Goal: Information Seeking & Learning: Learn about a topic

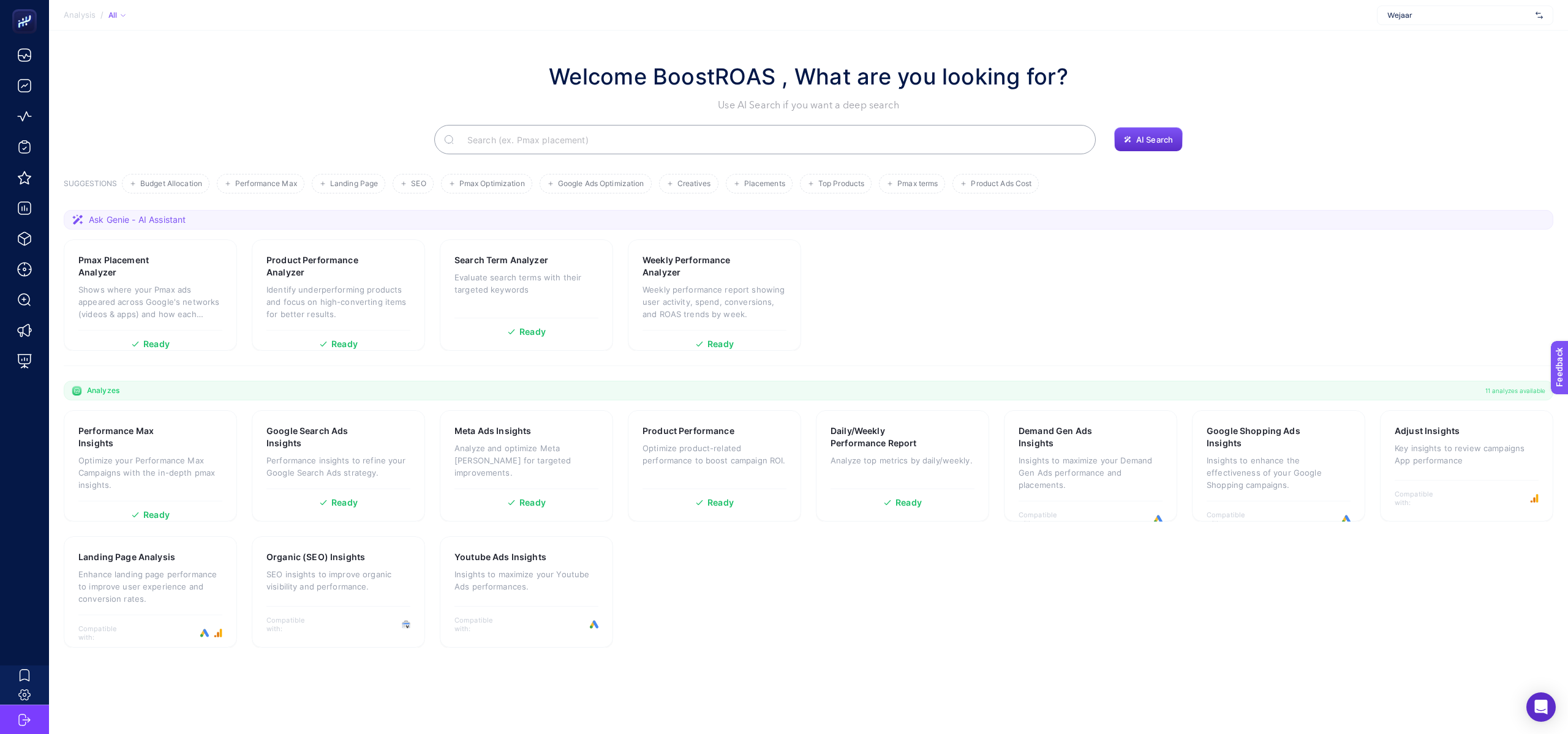
click at [1481, 8] on div "Wejaar" at bounding box center [1465, 15] width 176 height 19
type input "he-qa"
click at [1451, 39] on div "[DOMAIN_NAME]" at bounding box center [1465, 40] width 175 height 19
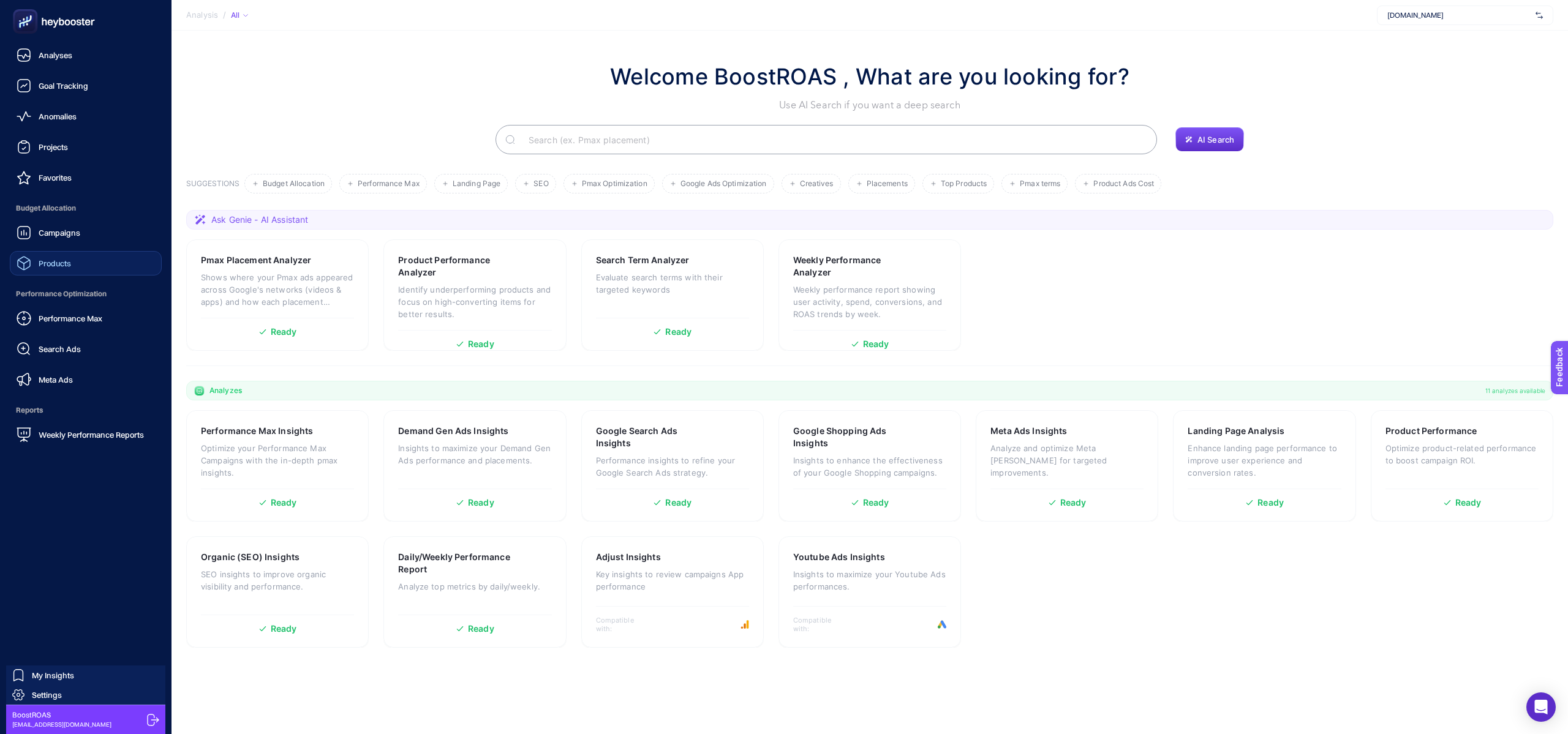
click at [67, 263] on span "Products" at bounding box center [55, 264] width 33 height 10
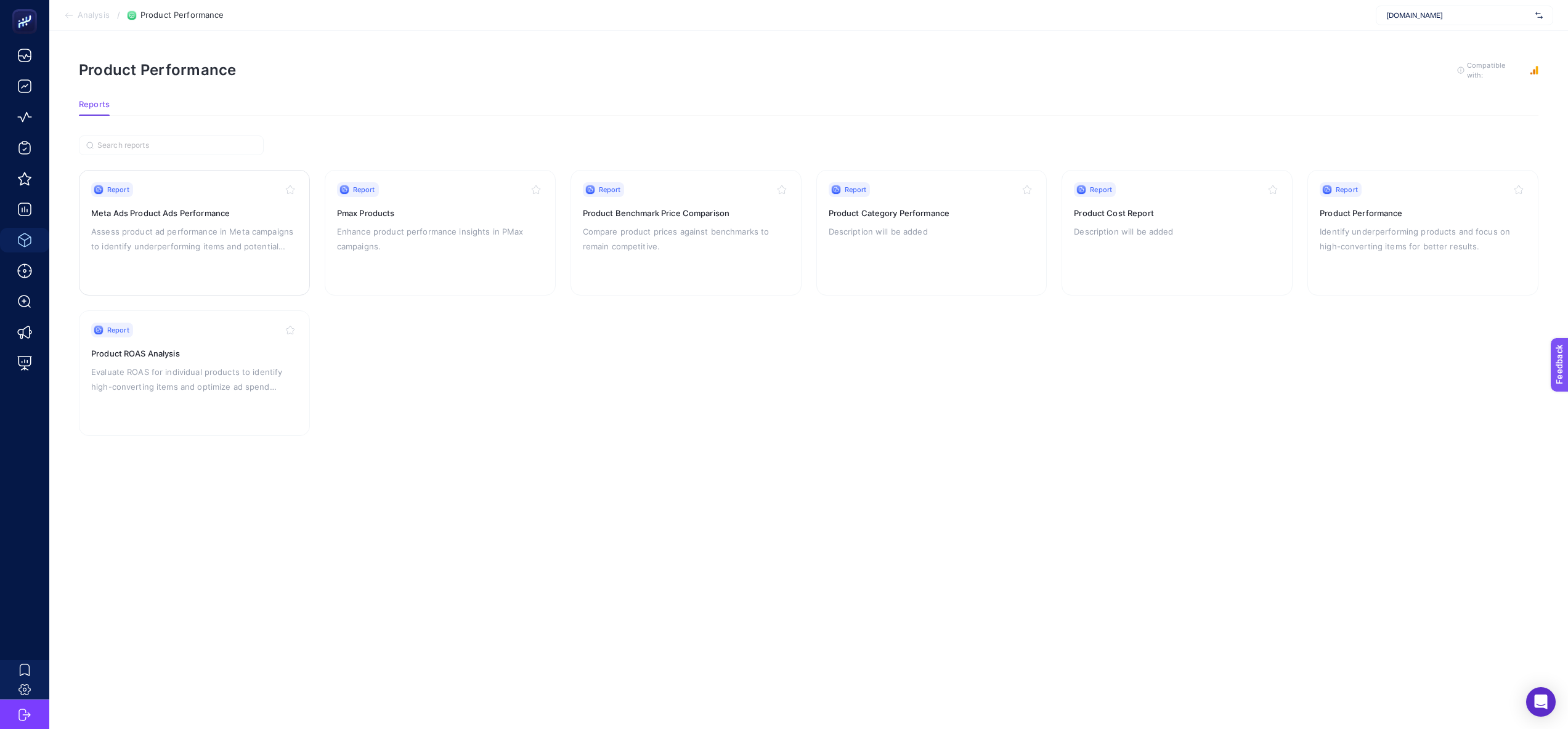
click at [244, 247] on p "Assess product ad performance in Meta campaigns to identify underperforming ite…" at bounding box center [195, 239] width 207 height 29
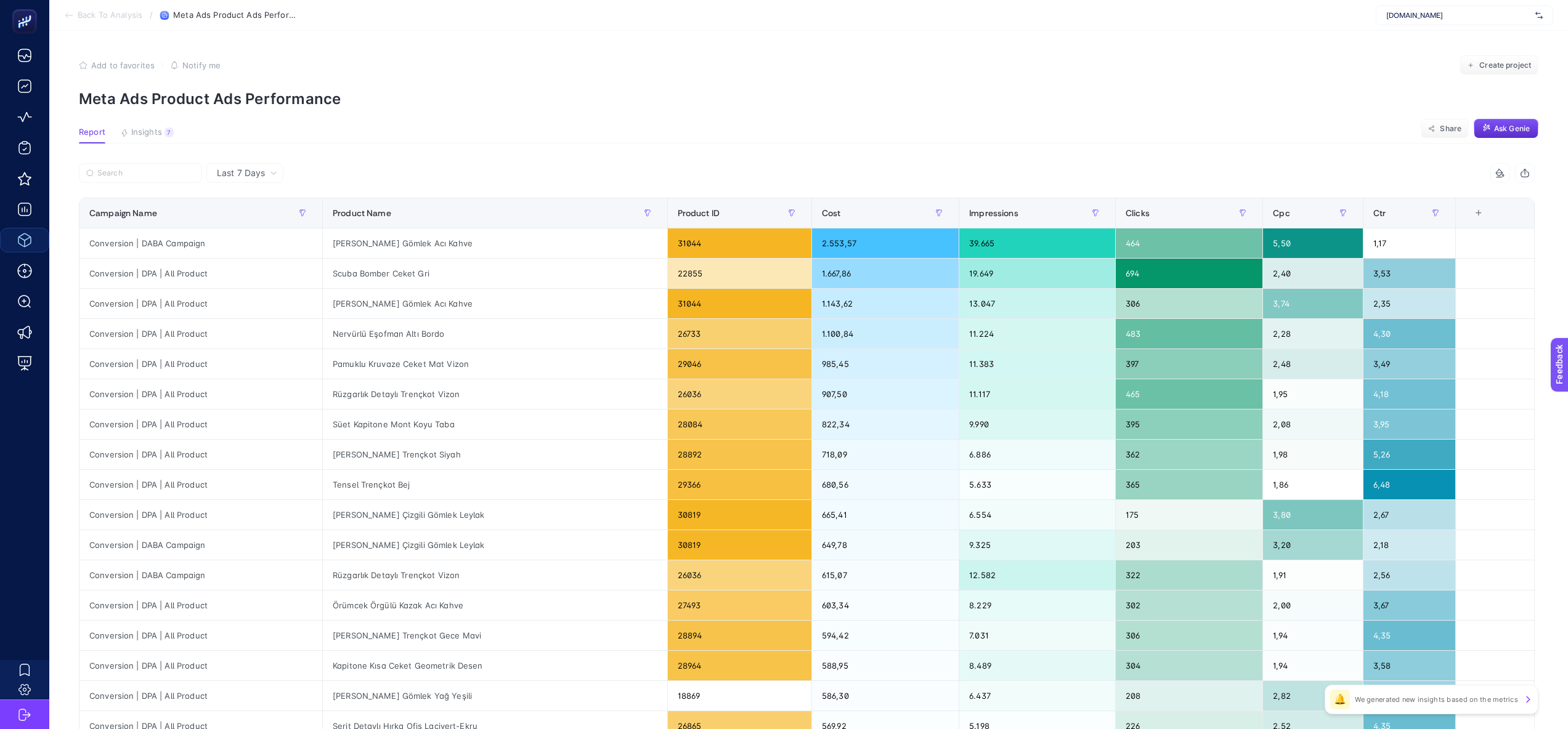
click at [107, 13] on span "Back To Analysis" at bounding box center [110, 15] width 65 height 10
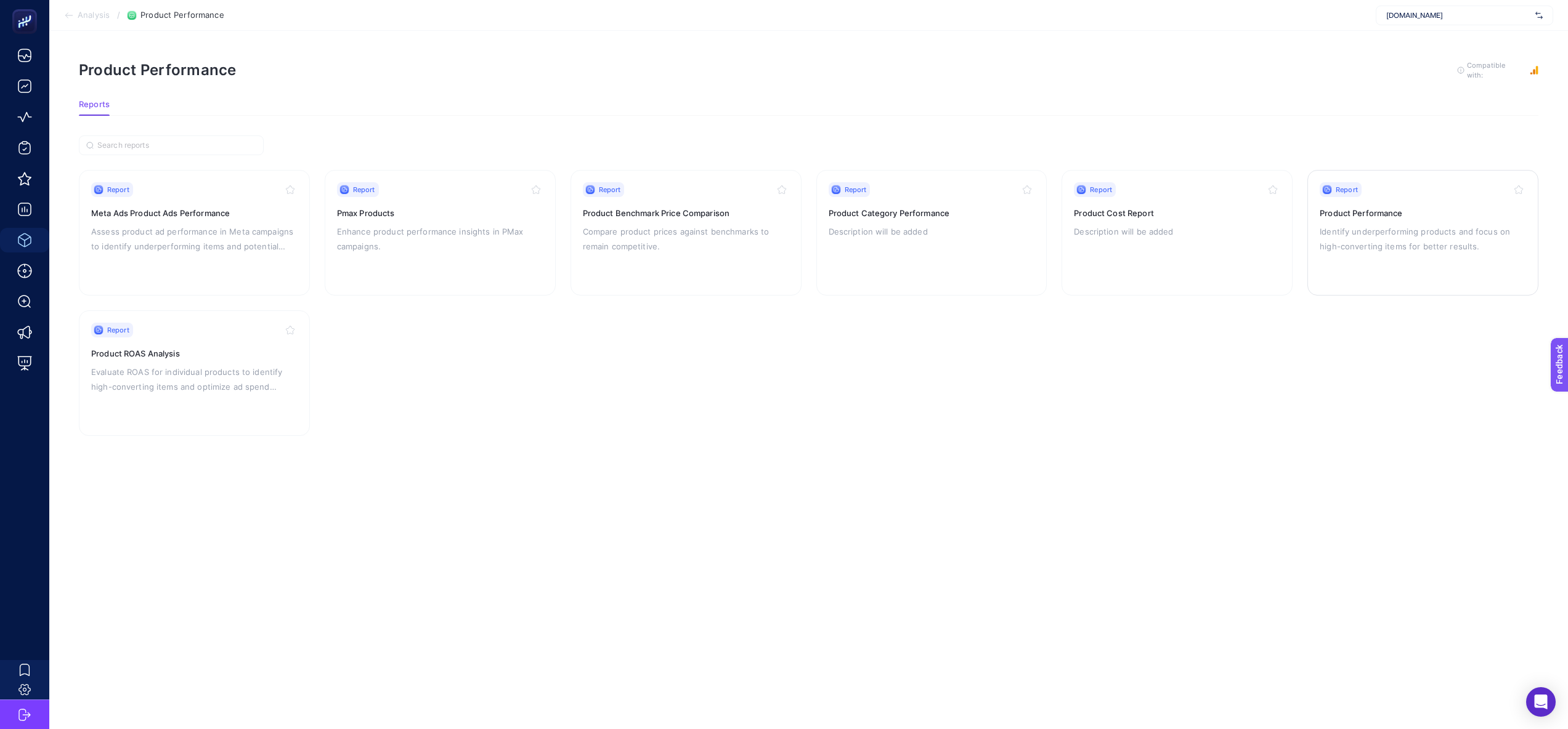
click at [1374, 226] on p "Identify underperforming products and focus on high-converting items for better…" at bounding box center [1423, 239] width 207 height 29
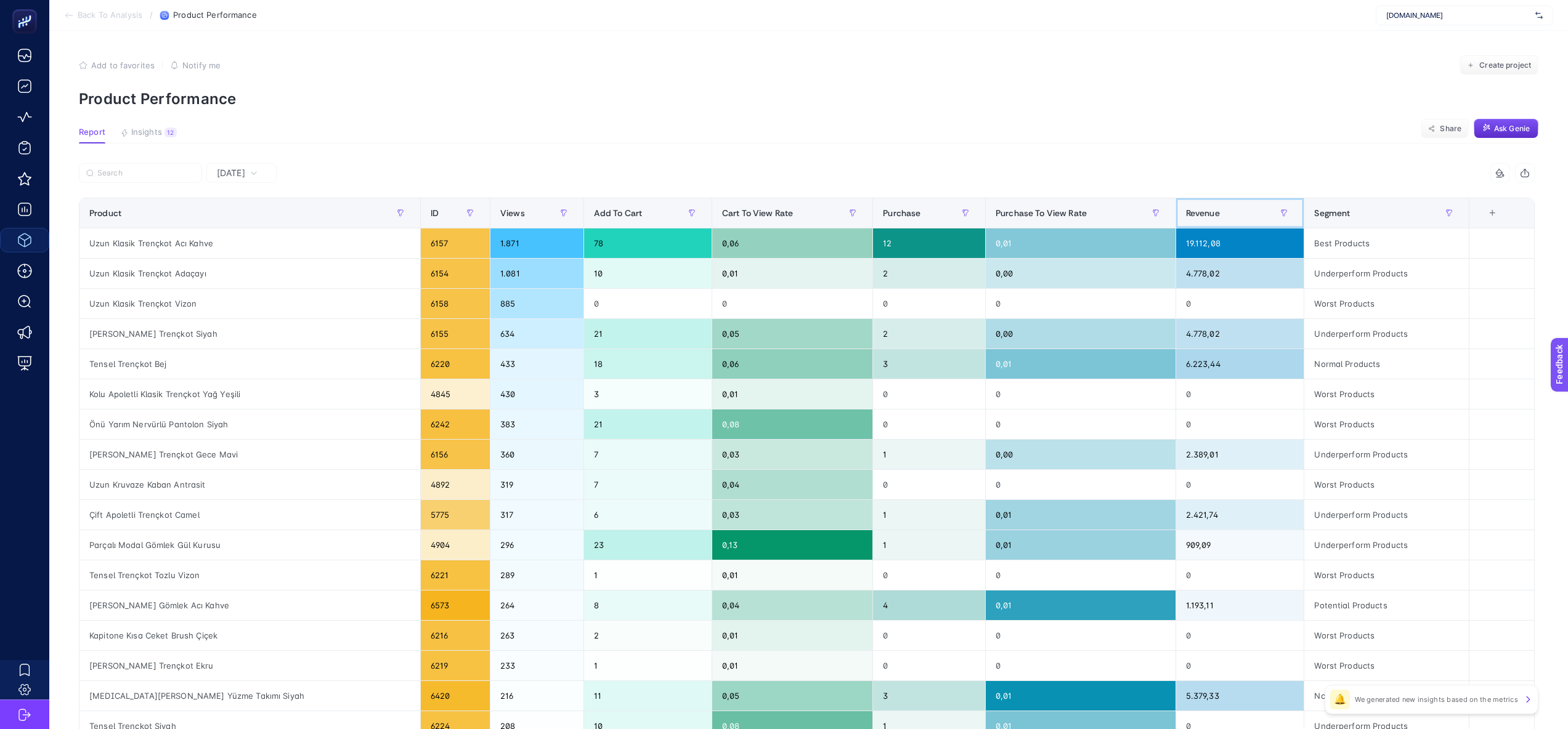
click at [1225, 202] on th "Revenue" at bounding box center [1239, 213] width 129 height 30
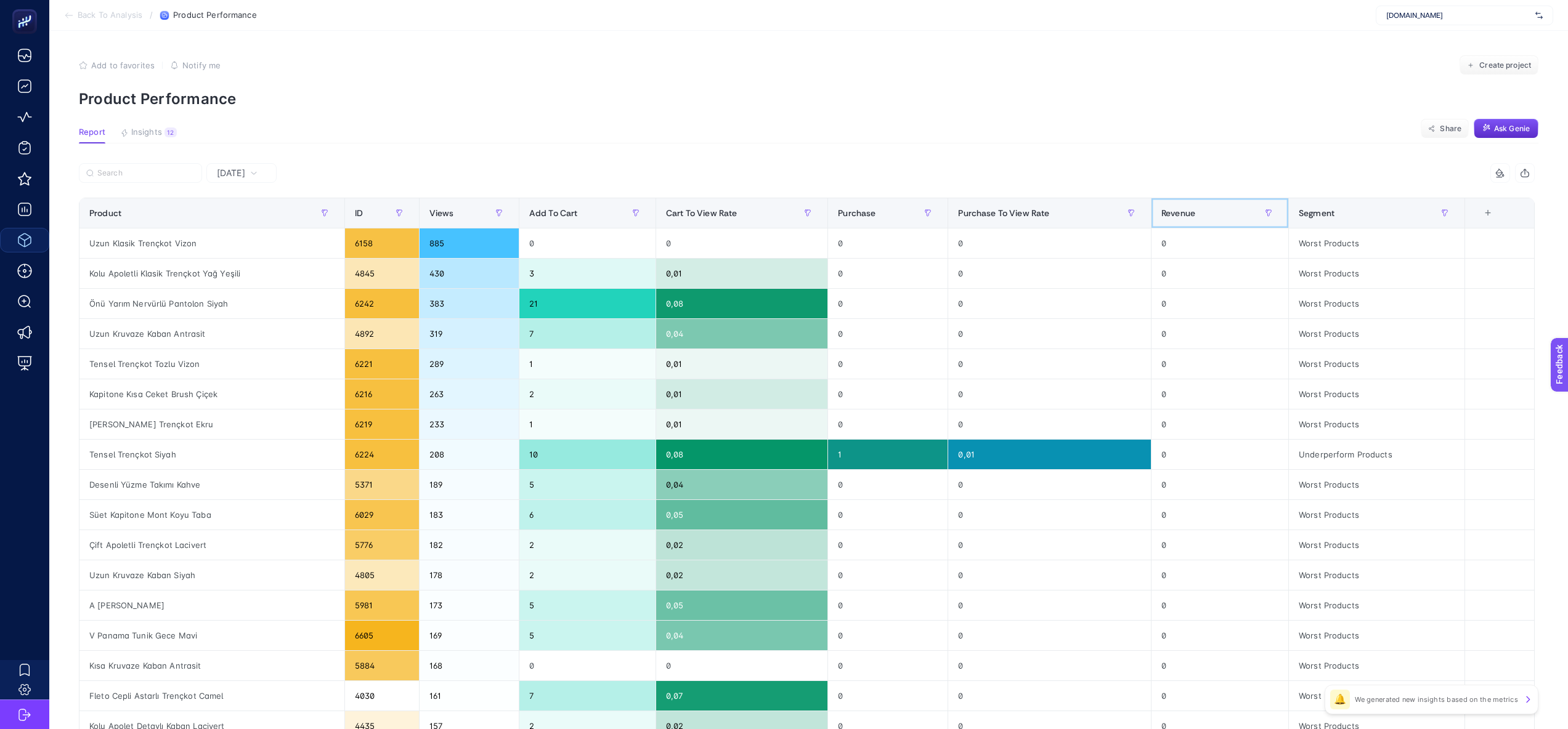
click at [1217, 211] on div "Revenue" at bounding box center [1220, 213] width 117 height 20
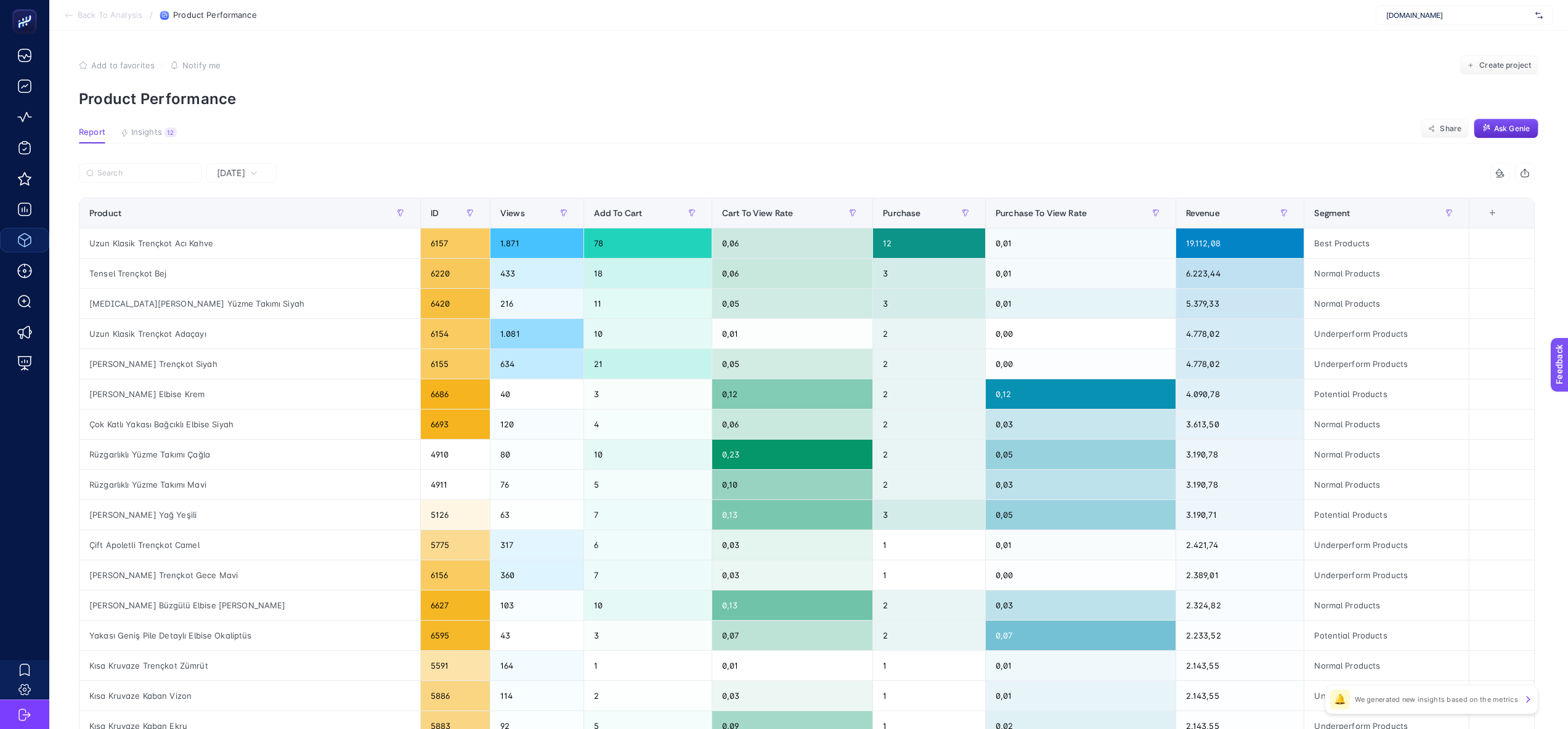
click at [258, 160] on article "Add to favorites false Notify me Create project Product Performance Report Insi…" at bounding box center [809, 512] width 1518 height 963
click at [245, 173] on span "[DATE]" at bounding box center [231, 173] width 29 height 13
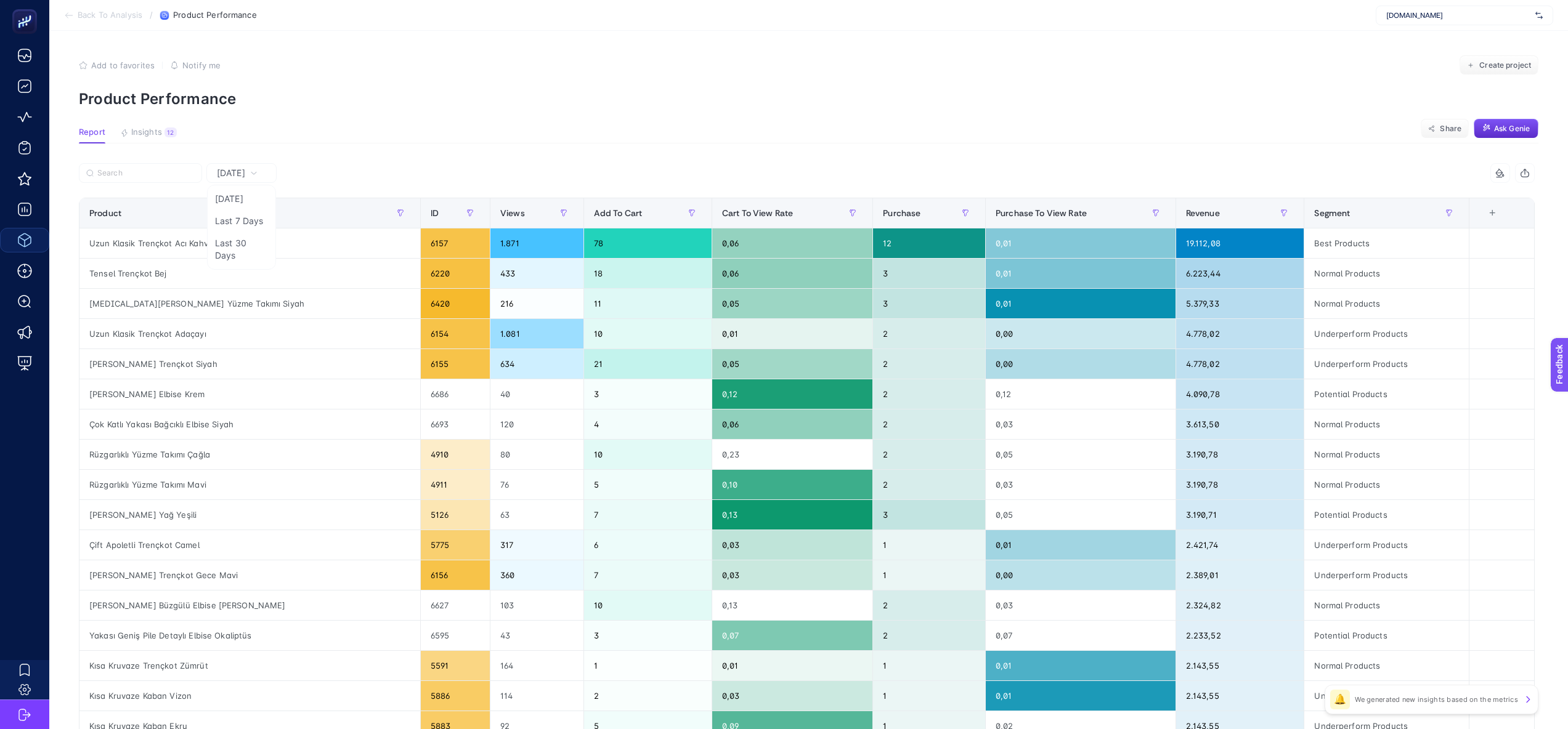
drag, startPoint x: 264, startPoint y: 176, endPoint x: 352, endPoint y: 195, distance: 90.0
click at [250, 183] on div "[DATE] [DATE] Last 7 Days Last 30 Days" at bounding box center [241, 173] width 70 height 20
click at [250, 216] on div "Product" at bounding box center [250, 213] width 321 height 20
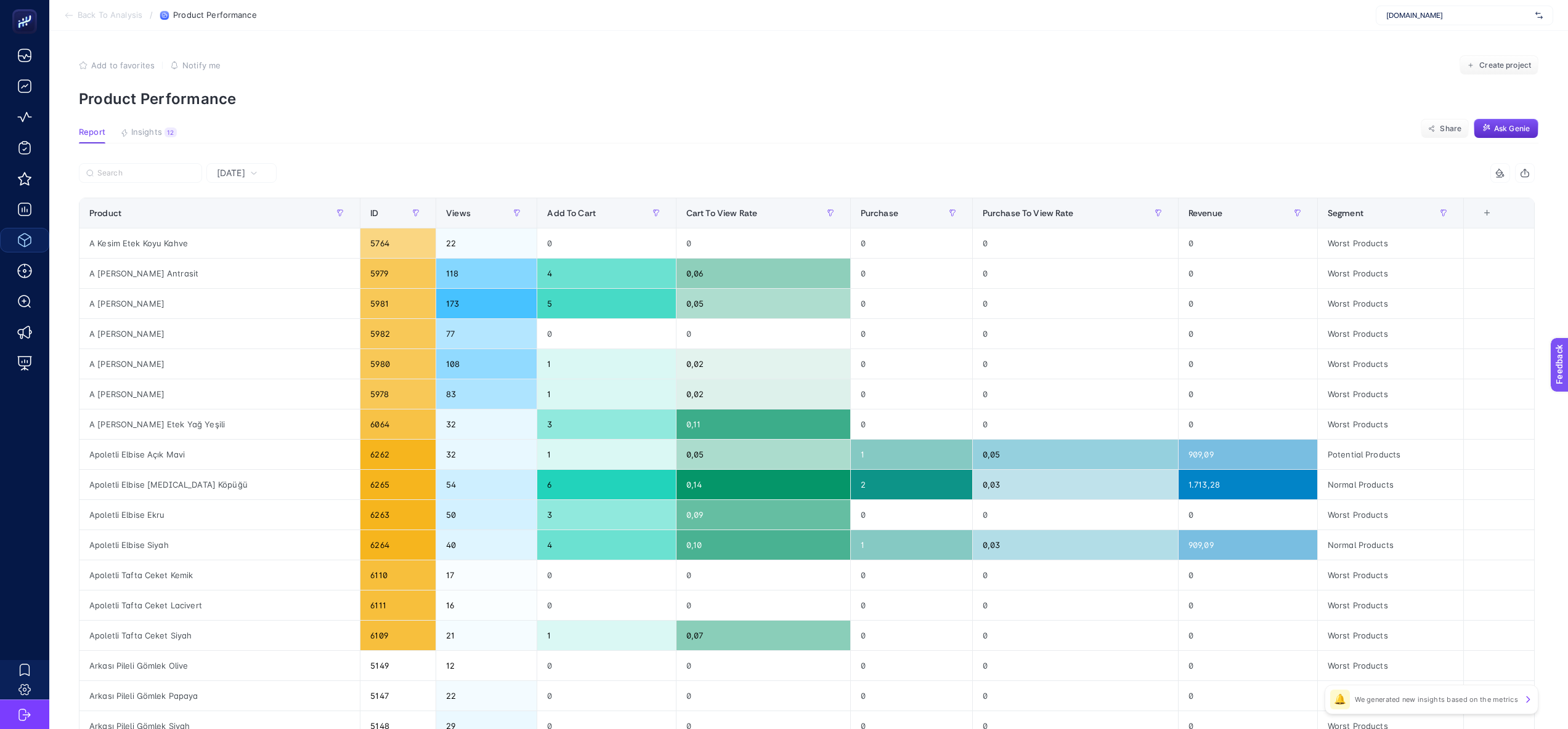
click at [555, 138] on section "Report Insights 12 We generated new insights based on the metrics Share Ask Gen…" at bounding box center [808, 135] width 1459 height 16
click at [1173, 216] on span at bounding box center [1175, 213] width 5 height 29
click at [1204, 212] on span "Revenue" at bounding box center [1205, 213] width 34 height 10
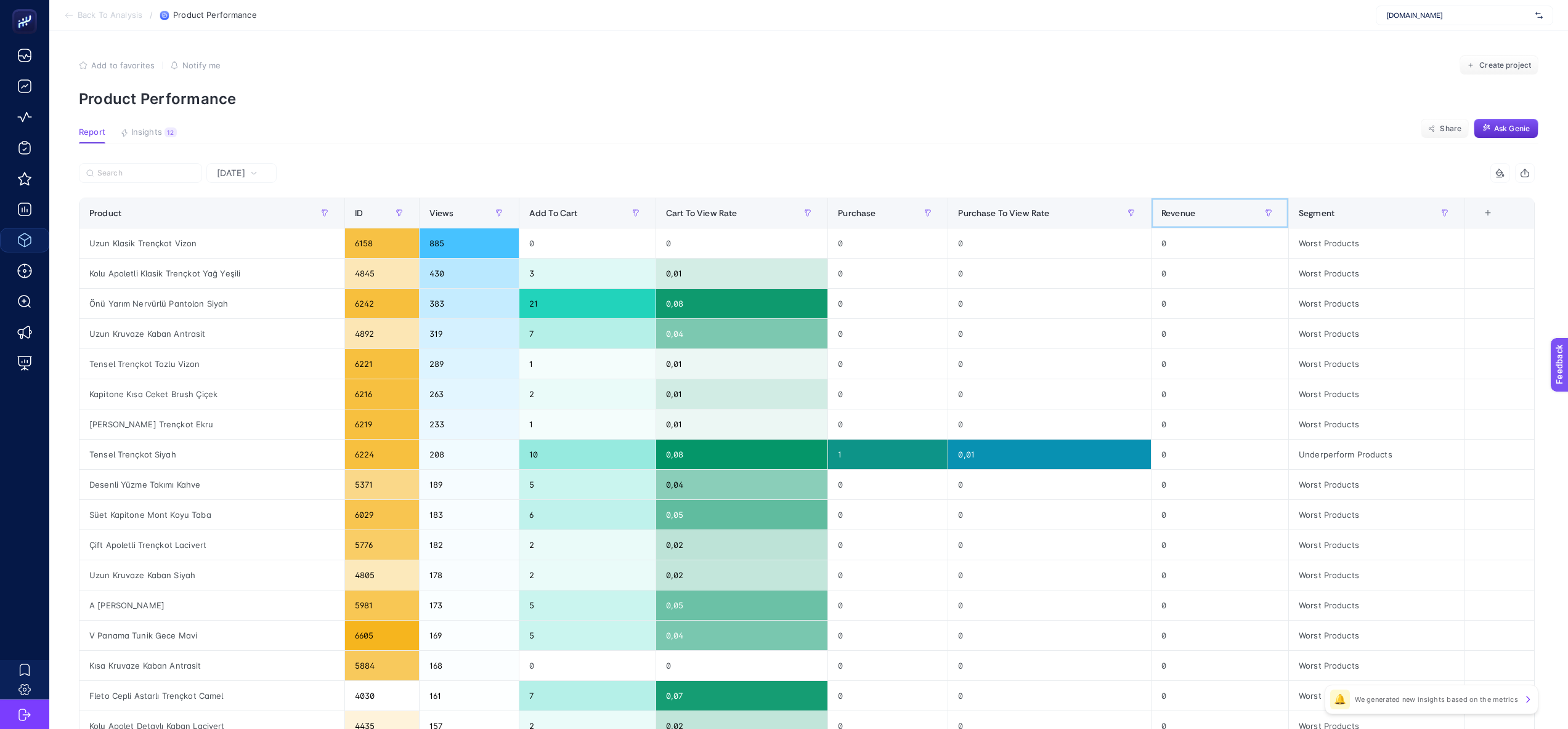
click at [1204, 212] on div "Revenue" at bounding box center [1220, 213] width 117 height 20
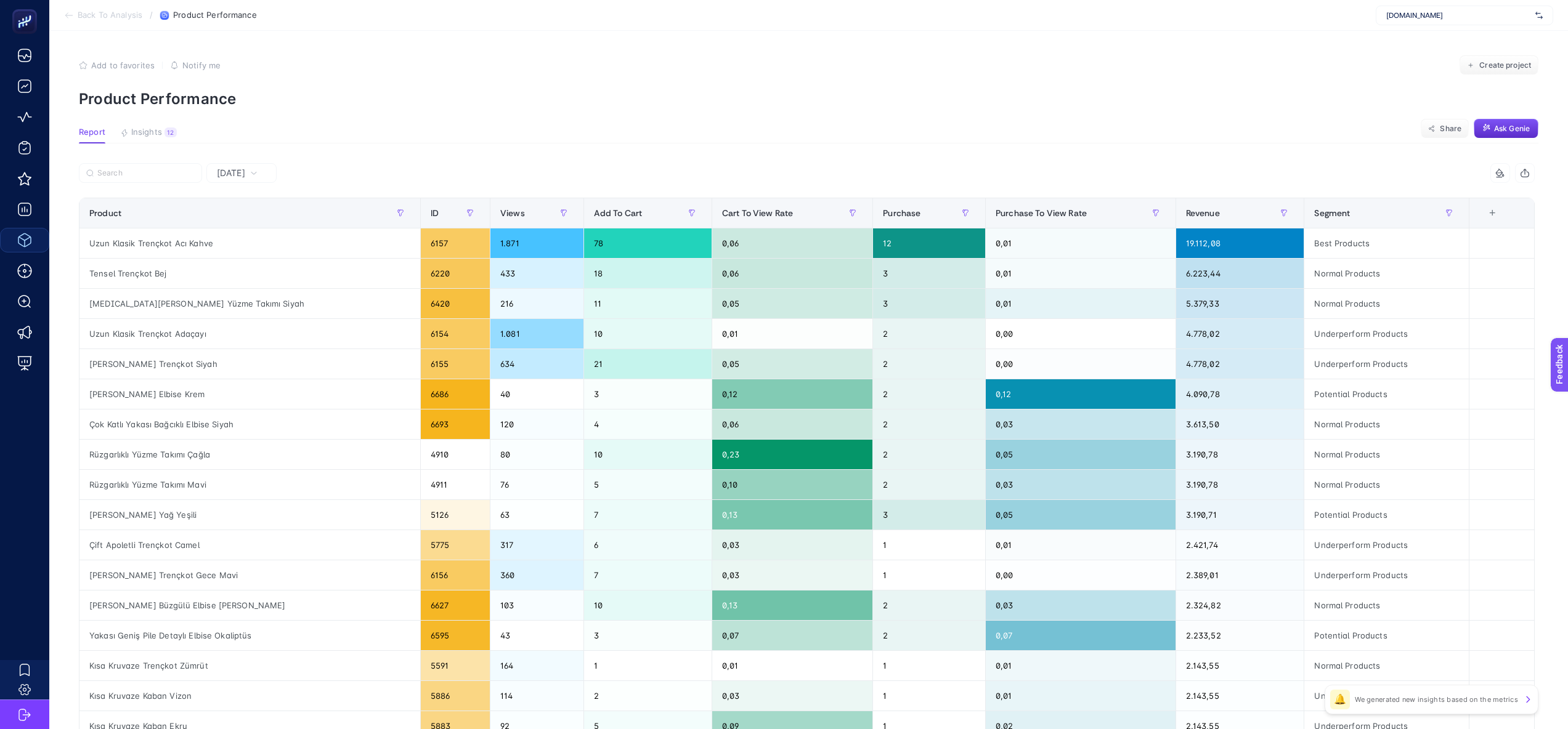
click at [1116, 148] on article "Add to favorites false Notify me Create project Product Performance Report Insi…" at bounding box center [809, 512] width 1518 height 963
click at [1501, 216] on div "+" at bounding box center [1492, 213] width 24 height 10
click at [1387, 289] on icon "ID" at bounding box center [1384, 285] width 8 height 8
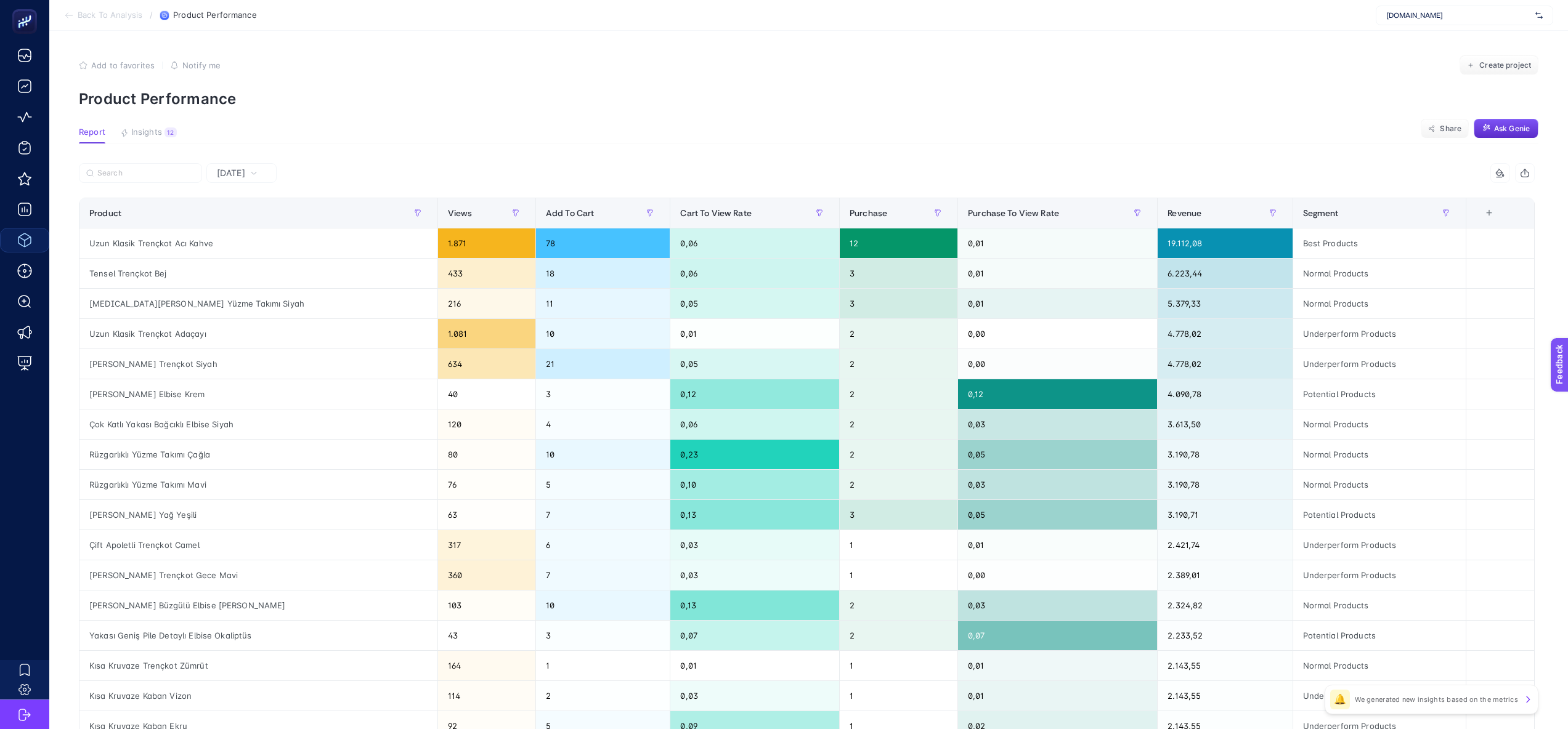
click at [833, 138] on section "Report Insights 12 We generated new insights based on the metrics Share Ask Gen…" at bounding box center [808, 135] width 1459 height 16
click at [1490, 210] on div "+" at bounding box center [1489, 213] width 24 height 10
click at [1387, 304] on li "Views" at bounding box center [1428, 308] width 126 height 22
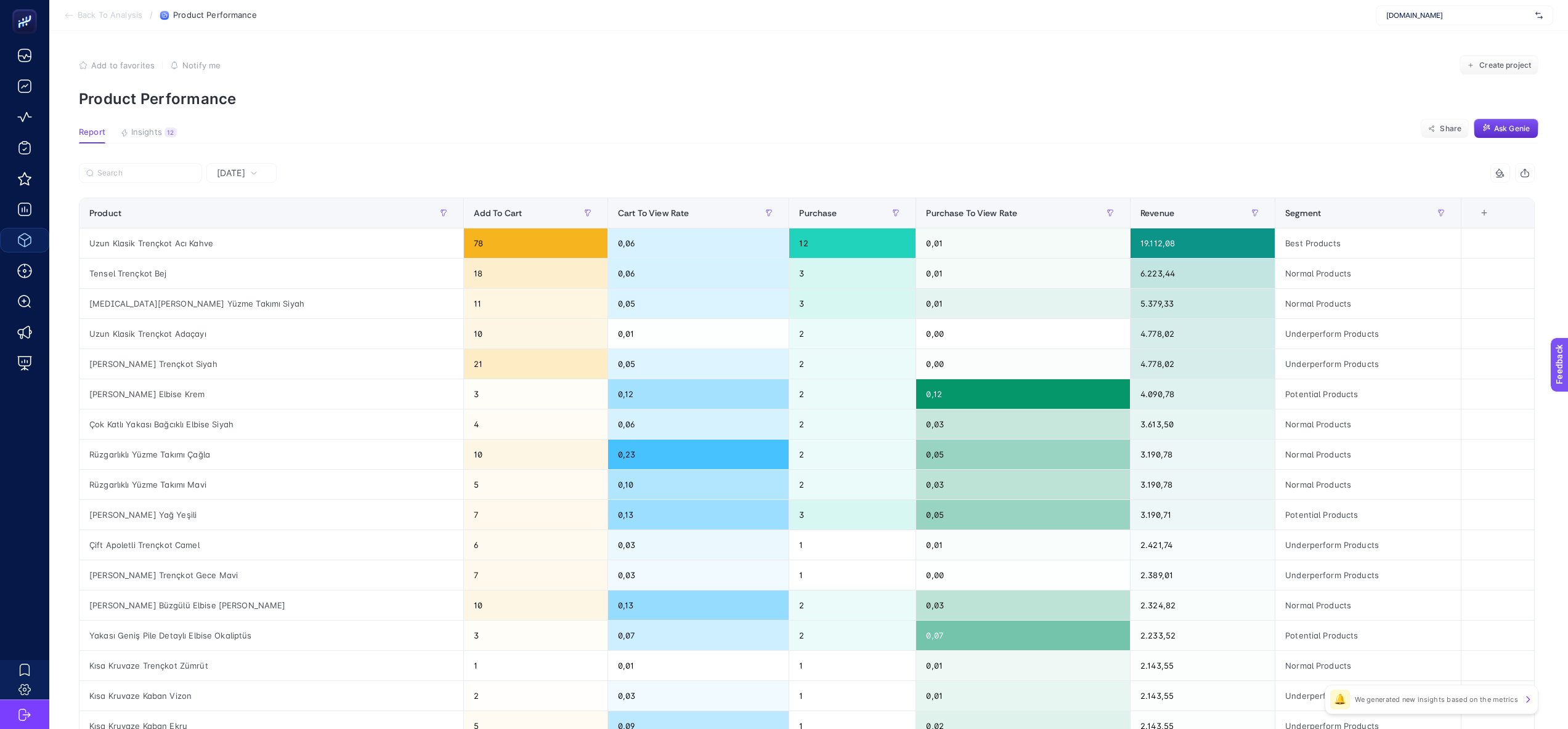
click at [1146, 140] on section "Report Insights 12 We generated new insights based on the metrics Share Ask Gen…" at bounding box center [808, 135] width 1459 height 16
click at [219, 174] on span "[DATE]" at bounding box center [231, 173] width 29 height 13
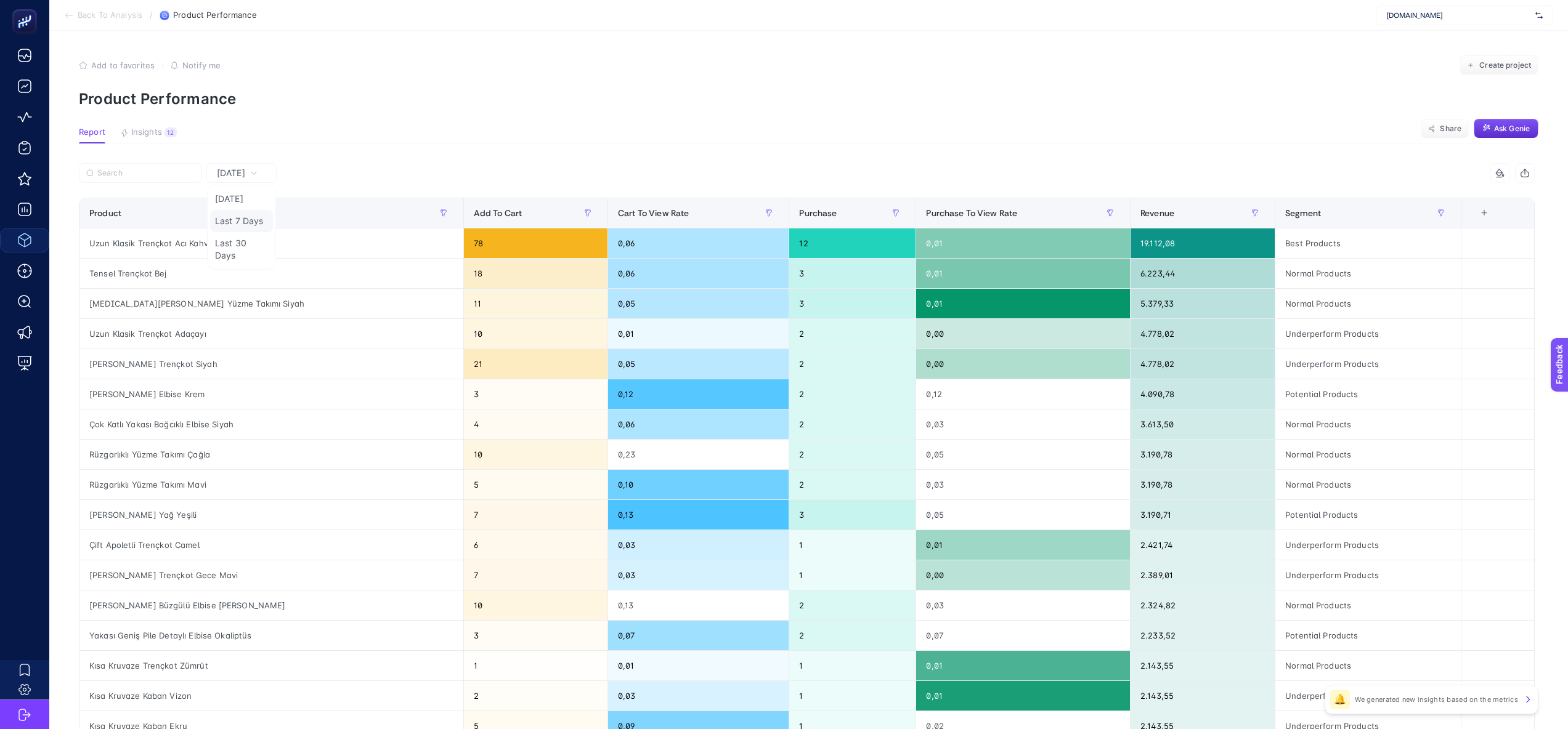
click at [246, 218] on li "Last 7 Days" at bounding box center [241, 221] width 63 height 22
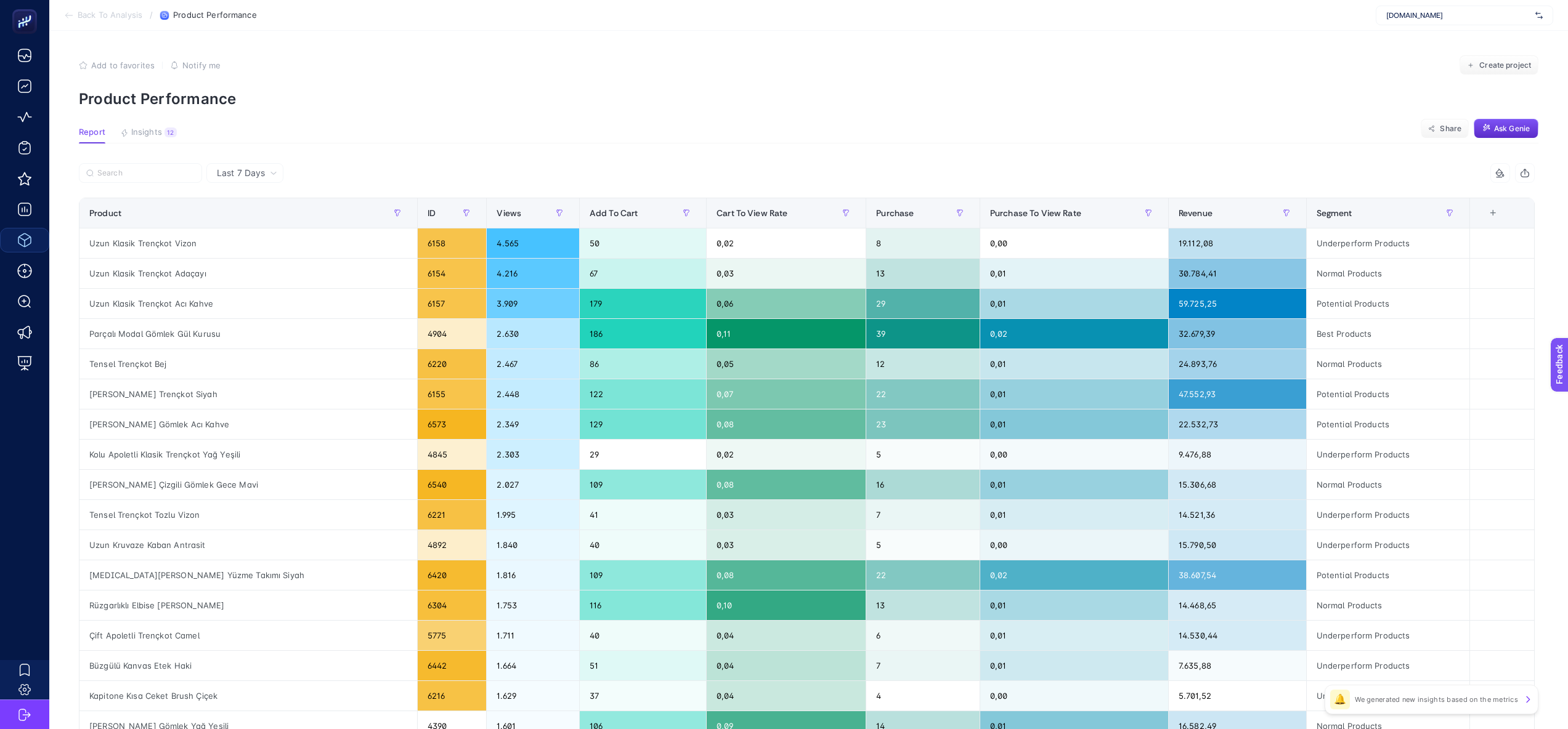
click at [449, 140] on section "Report Insights 12 We generated new insights based on the metrics Share Ask Gen…" at bounding box center [808, 135] width 1459 height 16
click at [1503, 213] on div "+" at bounding box center [1493, 213] width 24 height 10
click at [1396, 291] on li "ID" at bounding box center [1432, 286] width 126 height 22
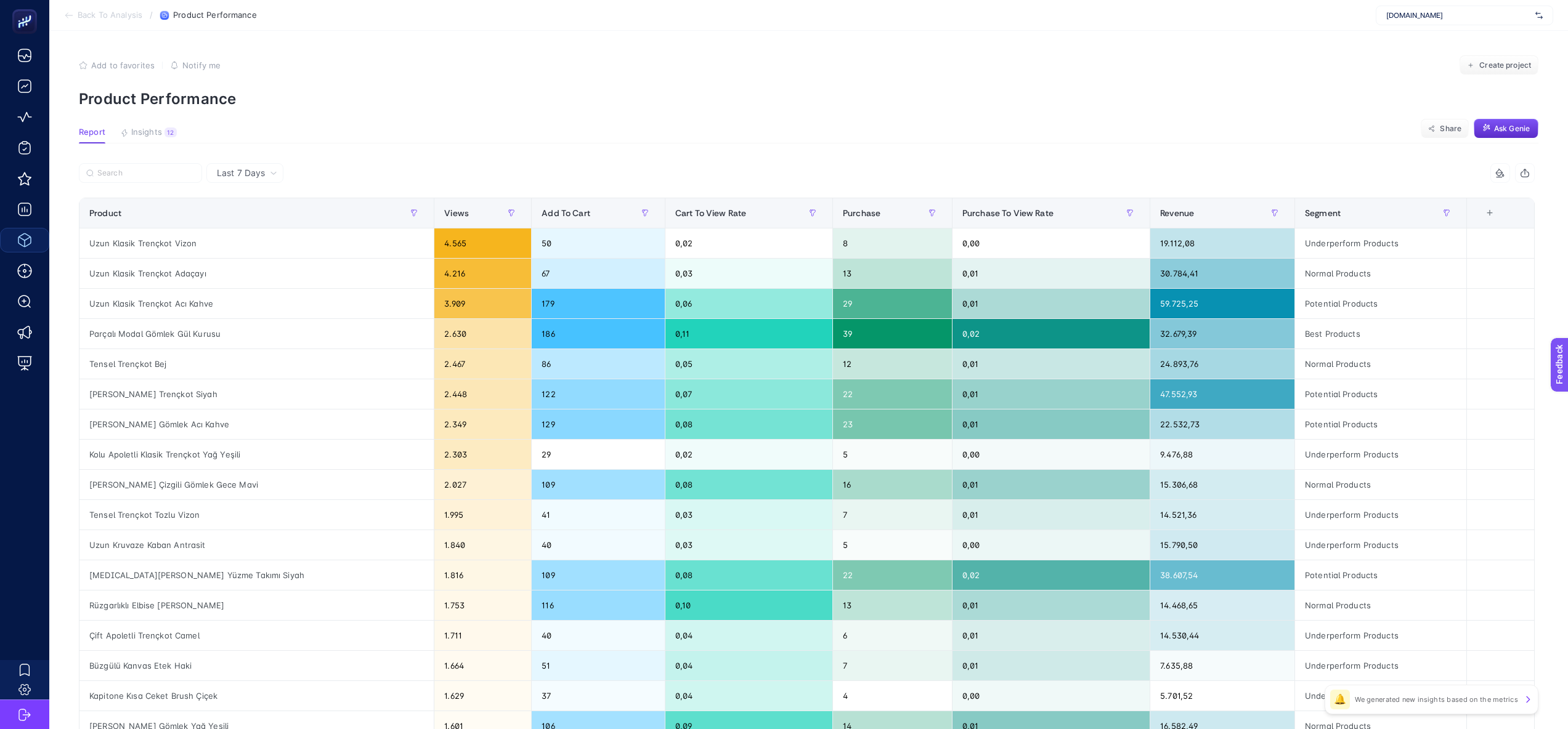
click at [1495, 213] on div "+" at bounding box center [1490, 213] width 24 height 10
click at [1379, 306] on icon "Views" at bounding box center [1381, 308] width 8 height 8
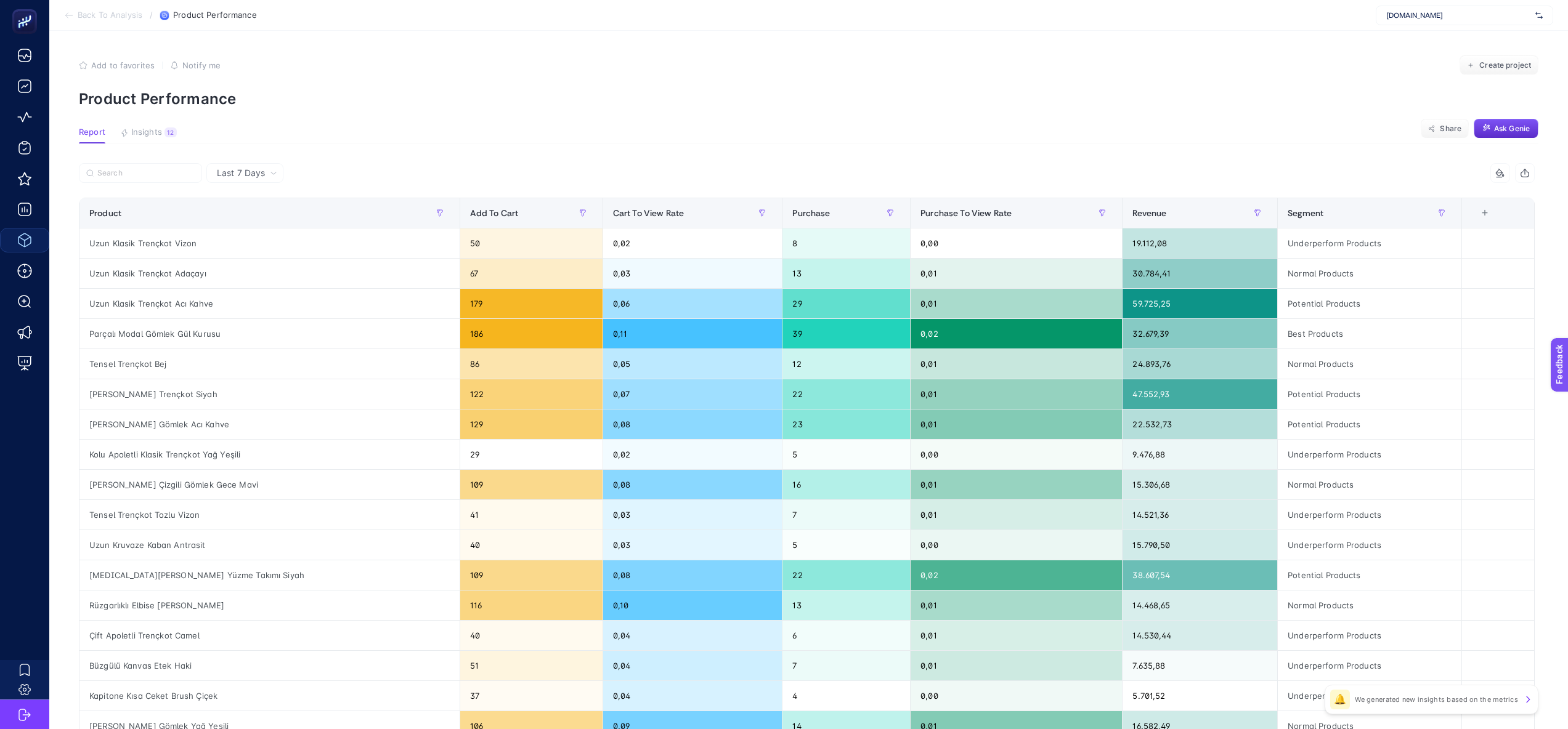
click at [897, 122] on article "Add to favorites false Notify me Create project Product Performance Report Insi…" at bounding box center [809, 512] width 1518 height 963
click at [1135, 208] on span "Revenue" at bounding box center [1149, 213] width 34 height 10
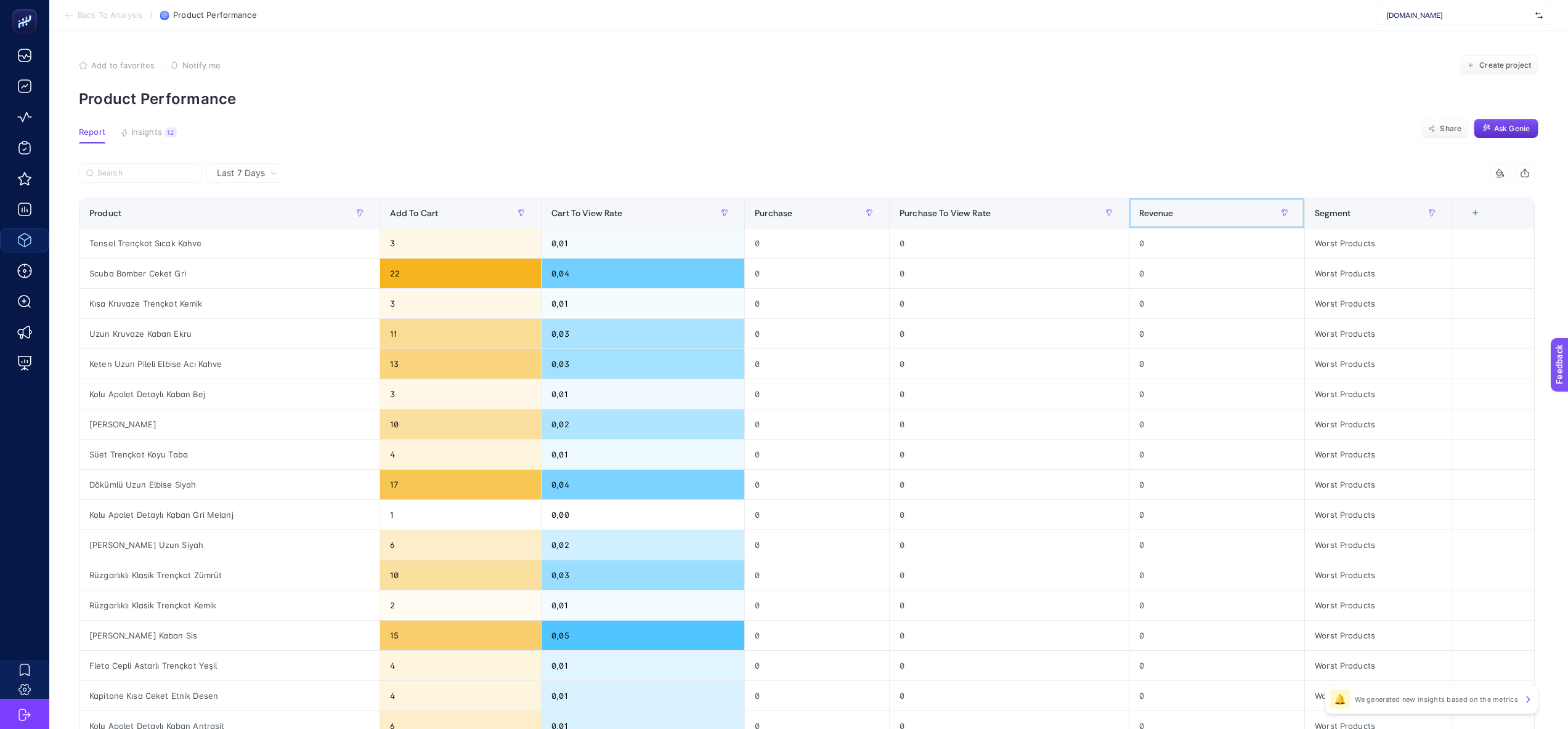
click at [1137, 209] on th "Revenue" at bounding box center [1217, 213] width 176 height 30
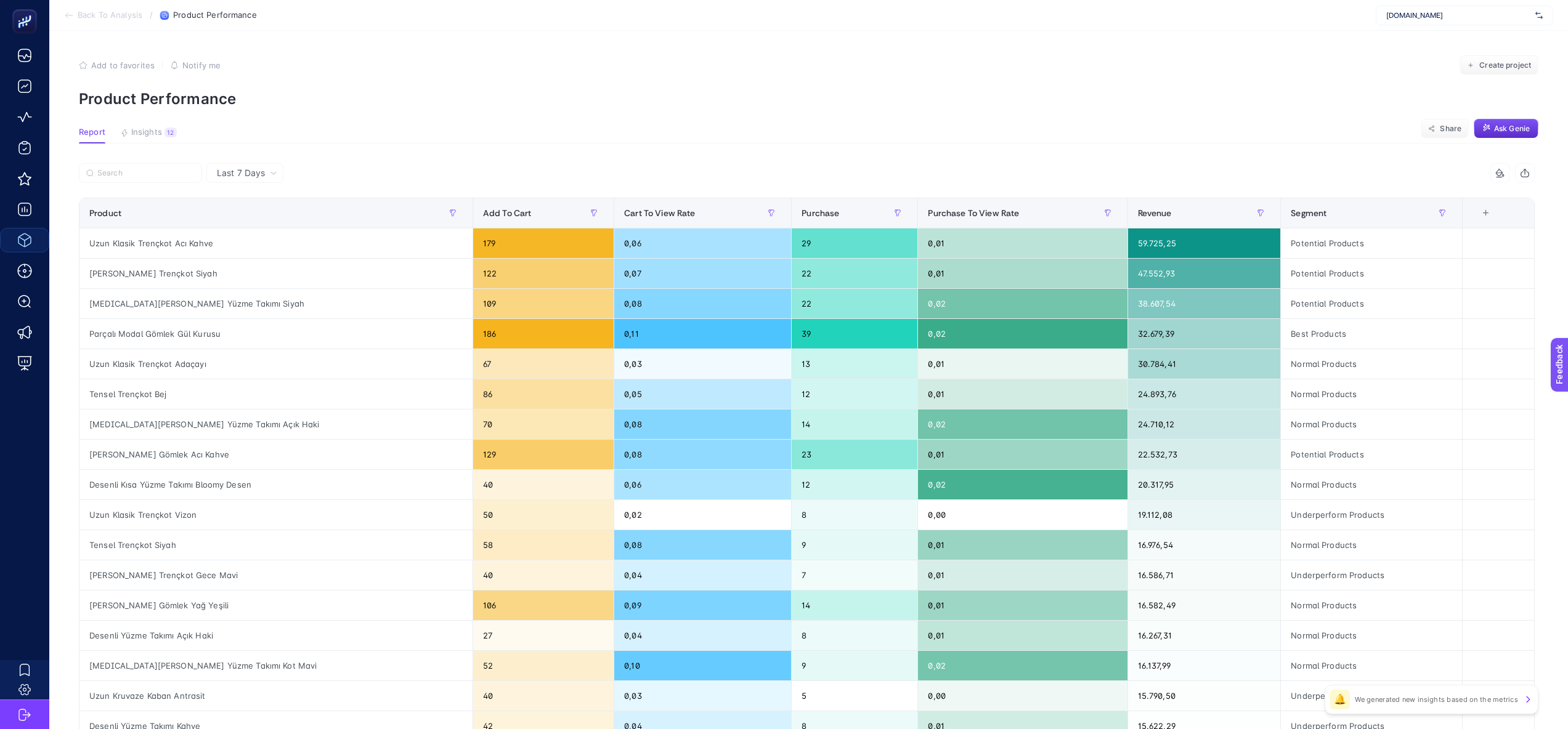
click at [1013, 129] on section "Report Insights 12 We generated new insights based on the metrics Share Ask Gen…" at bounding box center [808, 135] width 1459 height 16
click at [125, 242] on div "Uzun Klasik Trençkot Acı Kahve" at bounding box center [276, 243] width 393 height 29
copy tr "Uzun Klasik Trençkot Acı Kahve"
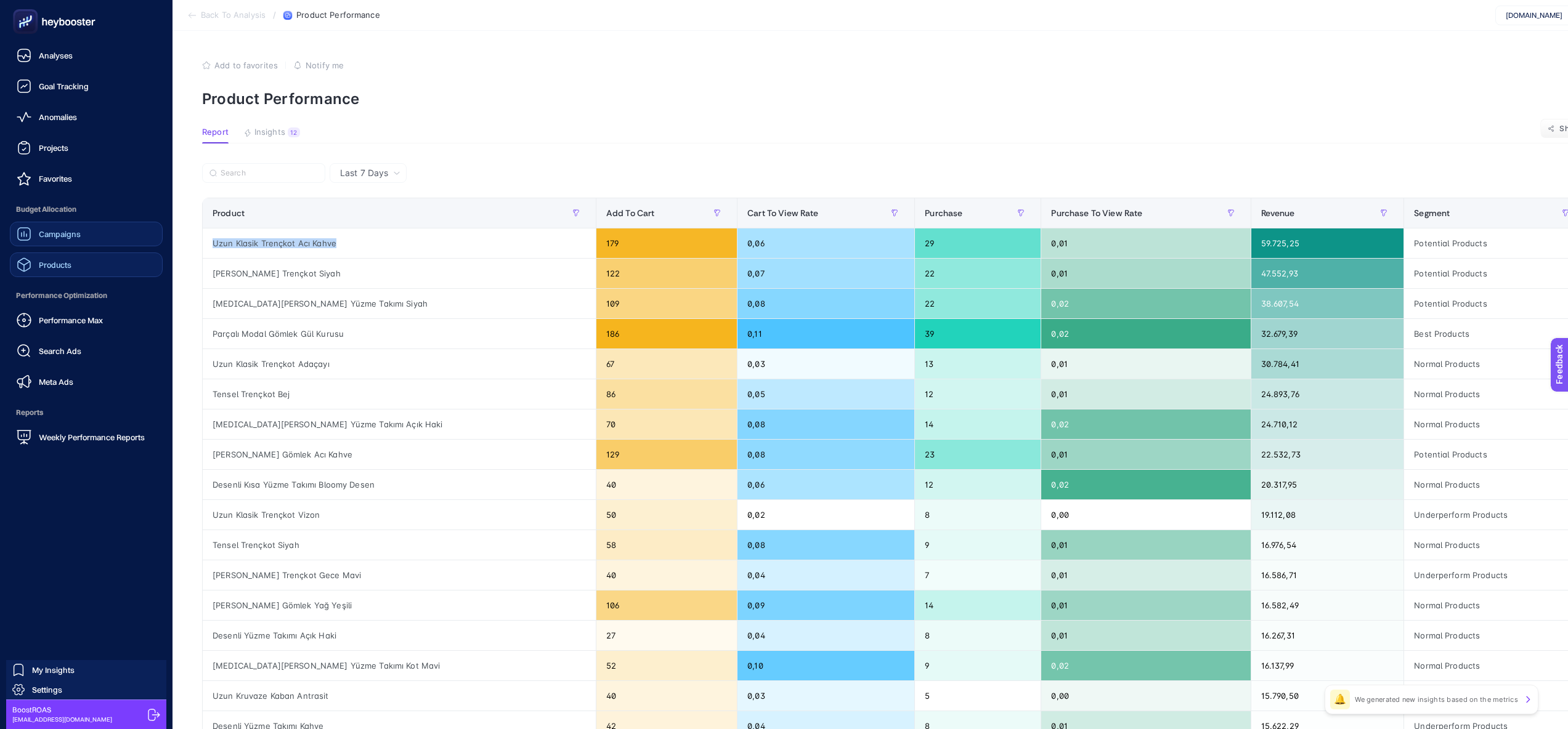
click at [67, 225] on link "Campaigns" at bounding box center [86, 234] width 153 height 24
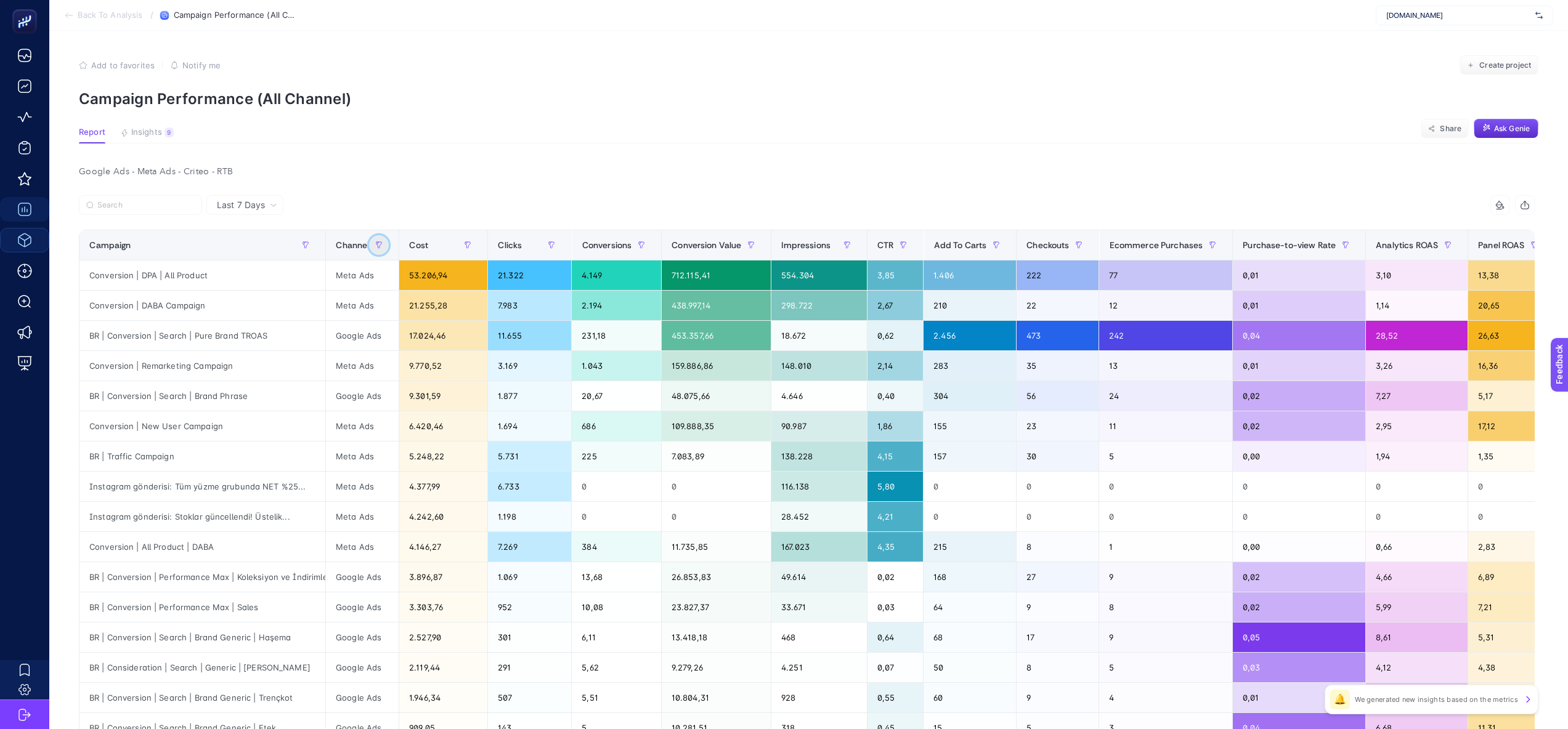
click at [376, 239] on button "button" at bounding box center [379, 245] width 20 height 20
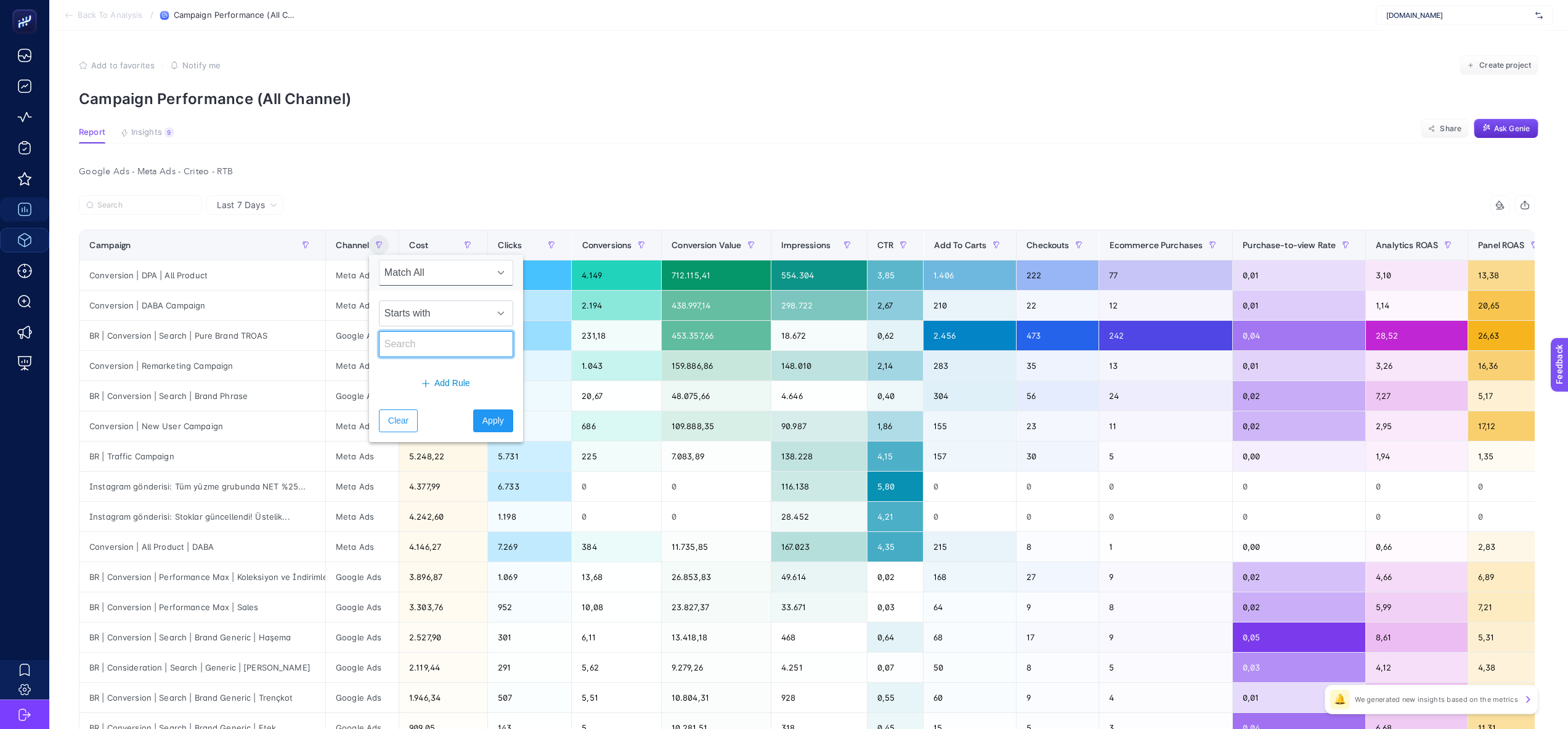
click at [422, 347] on input "text" at bounding box center [446, 344] width 134 height 26
type input "google"
click at [481, 428] on button "Apply" at bounding box center [493, 421] width 40 height 23
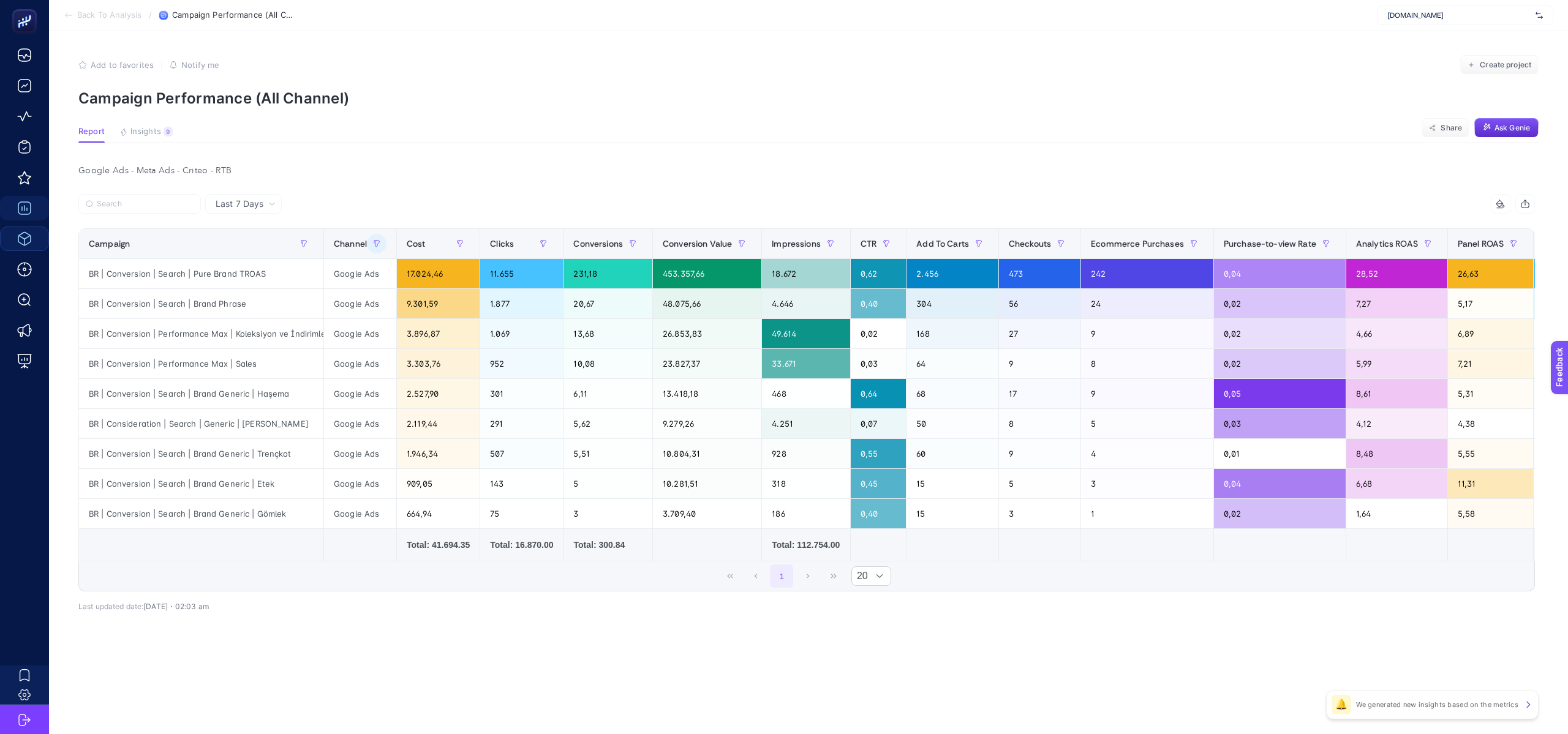
click at [618, 155] on article "Add to favorites false Notify me Create project Campaign Performance (All Chann…" at bounding box center [808, 382] width 1519 height 703
drag, startPoint x: 321, startPoint y: 240, endPoint x: 373, endPoint y: 241, distance: 52.0
click at [371, 241] on tr "Campaign Channel Cost Clicks Conversions Conversion Value Impressions CTR Add T…" at bounding box center [902, 244] width 1646 height 30
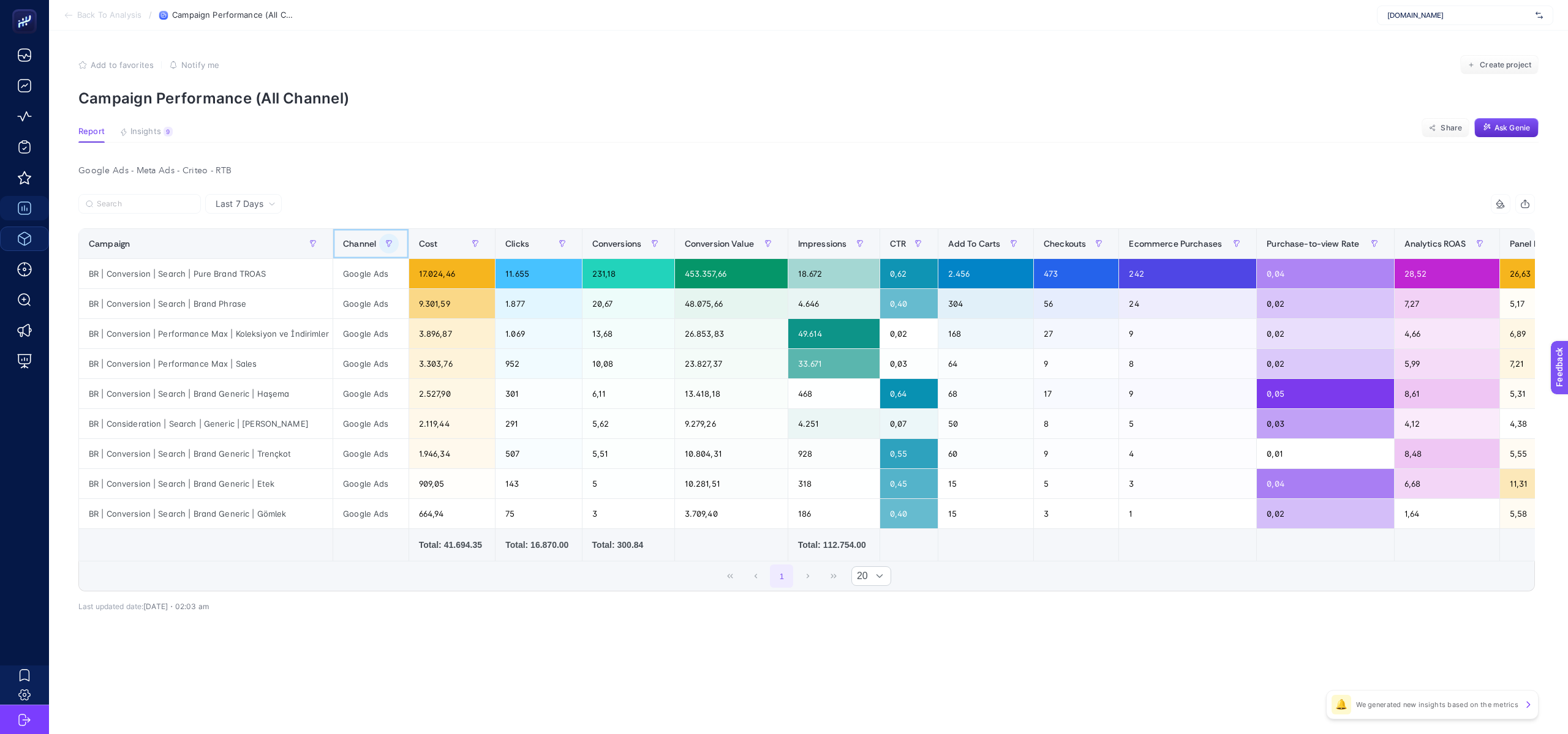
drag, startPoint x: 330, startPoint y: 244, endPoint x: 342, endPoint y: 218, distance: 28.6
click at [342, 218] on div "14 items selected Campaign Channel Cost Clicks Conversions Conversion Value Imp…" at bounding box center [806, 393] width 1456 height 398
drag, startPoint x: 330, startPoint y: 232, endPoint x: 375, endPoint y: 233, distance: 45.0
click at [379, 234] on div "14 items selected Campaign Channel Cost Clicks Conversions Conversion Value Imp…" at bounding box center [806, 393] width 1456 height 398
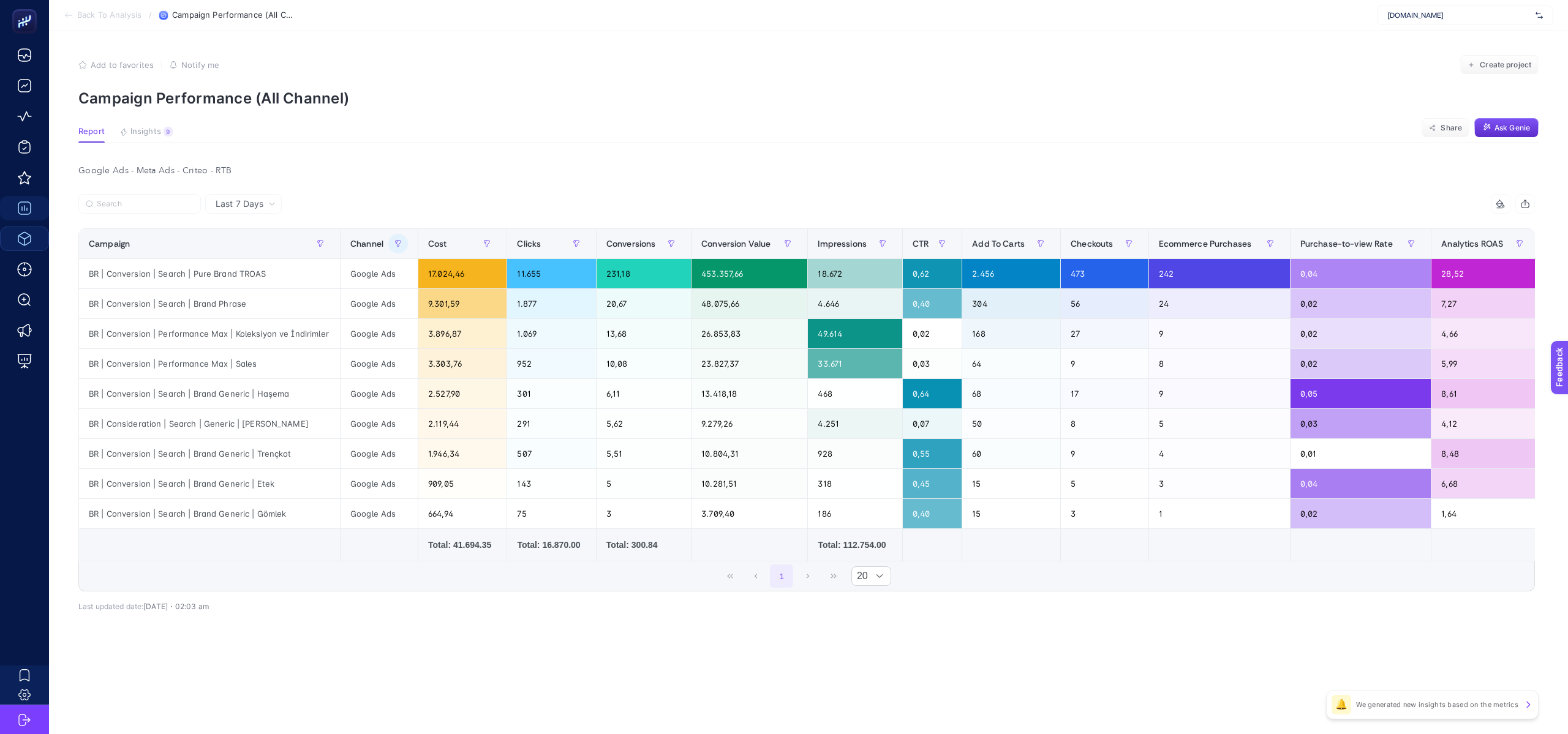
click at [443, 188] on div "Google Ads - Meta Ads - Criteo - RTB Last 7 Days 14 items selected Campaign Cha…" at bounding box center [806, 413] width 1476 height 503
click at [444, 198] on div at bounding box center [443, 207] width 728 height 27
click at [454, 205] on div at bounding box center [443, 207] width 728 height 27
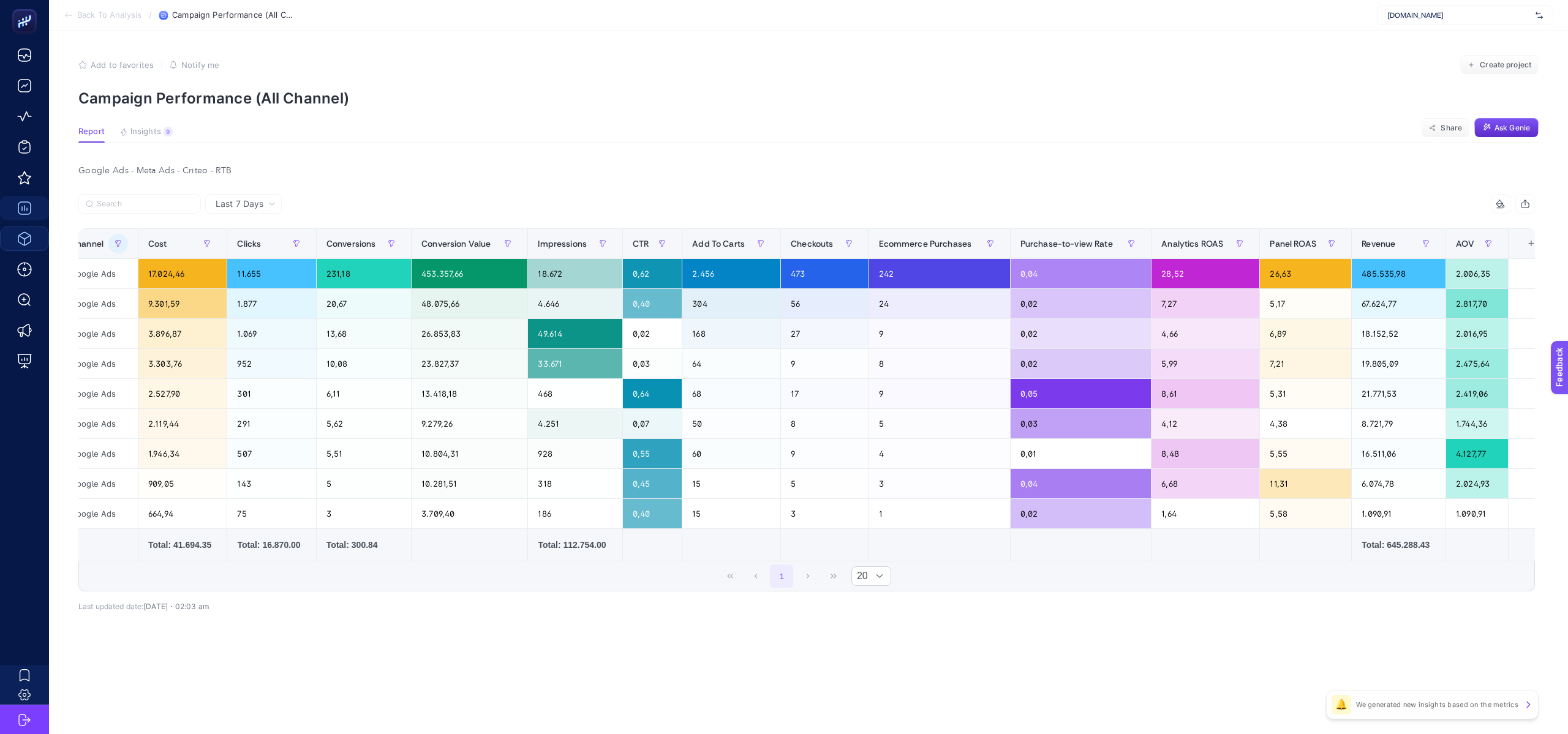
scroll to position [0, 281]
click at [1526, 246] on div "+" at bounding box center [1530, 244] width 24 height 10
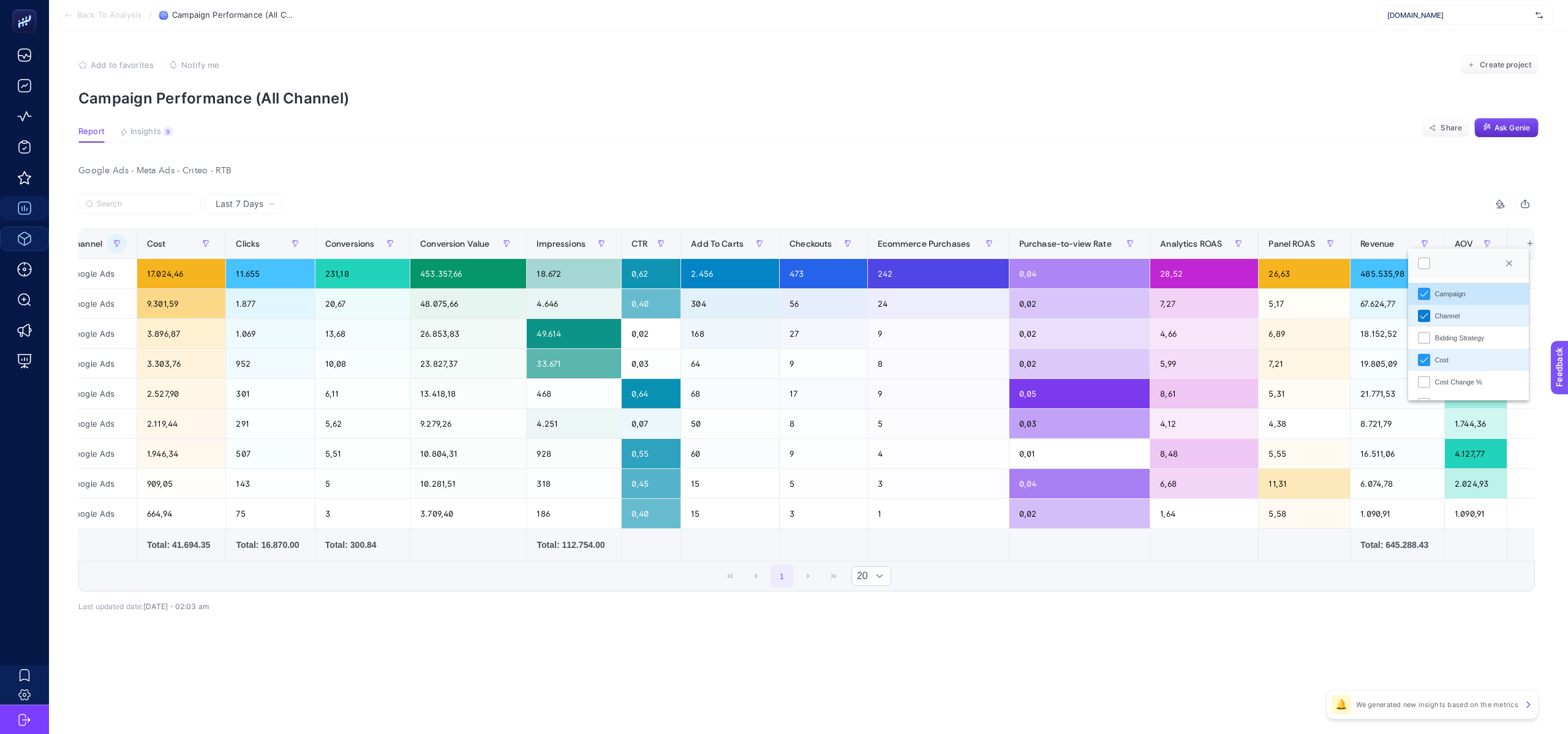
click at [1422, 316] on icon "Channel" at bounding box center [1424, 316] width 8 height 8
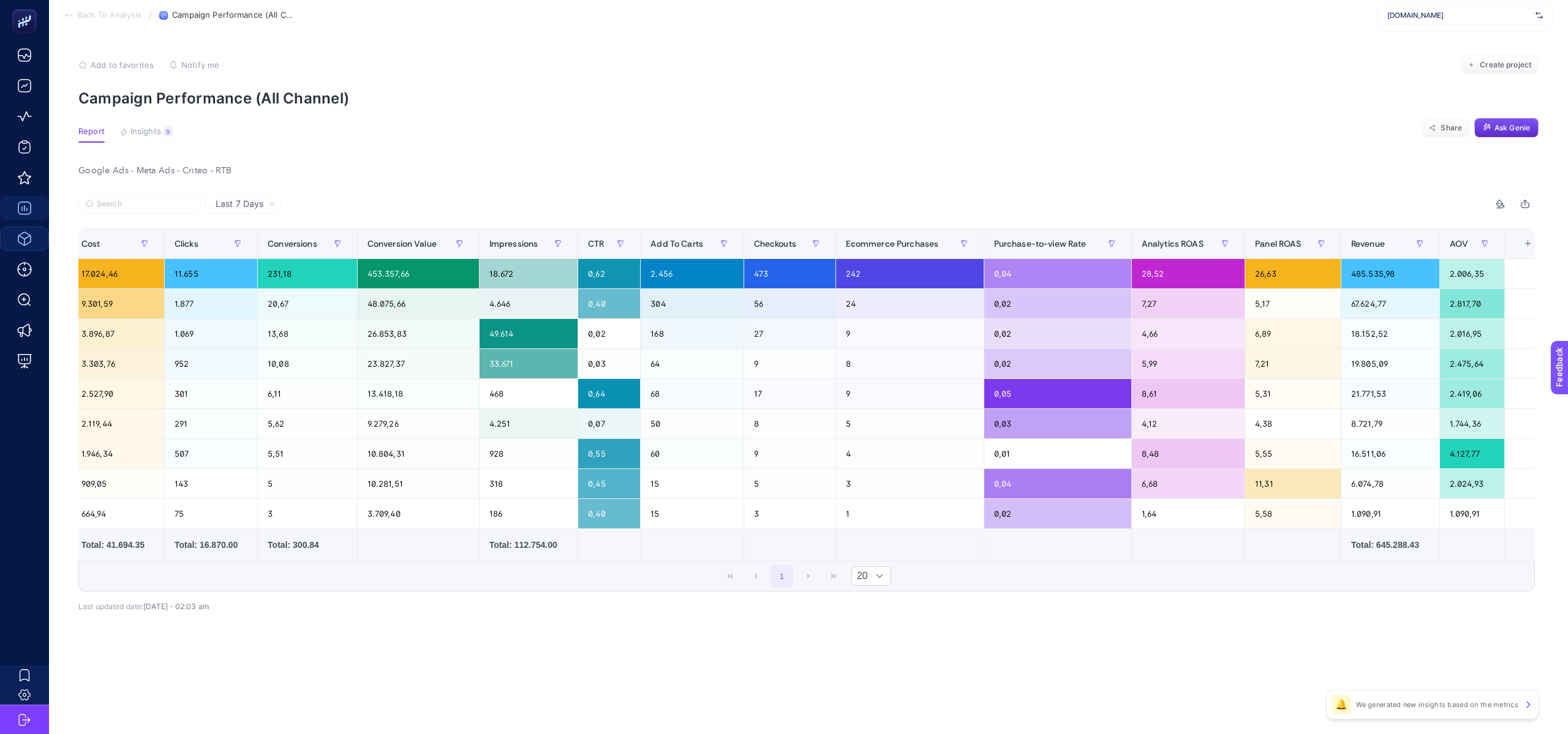
click at [1525, 245] on div "+" at bounding box center [1528, 244] width 24 height 10
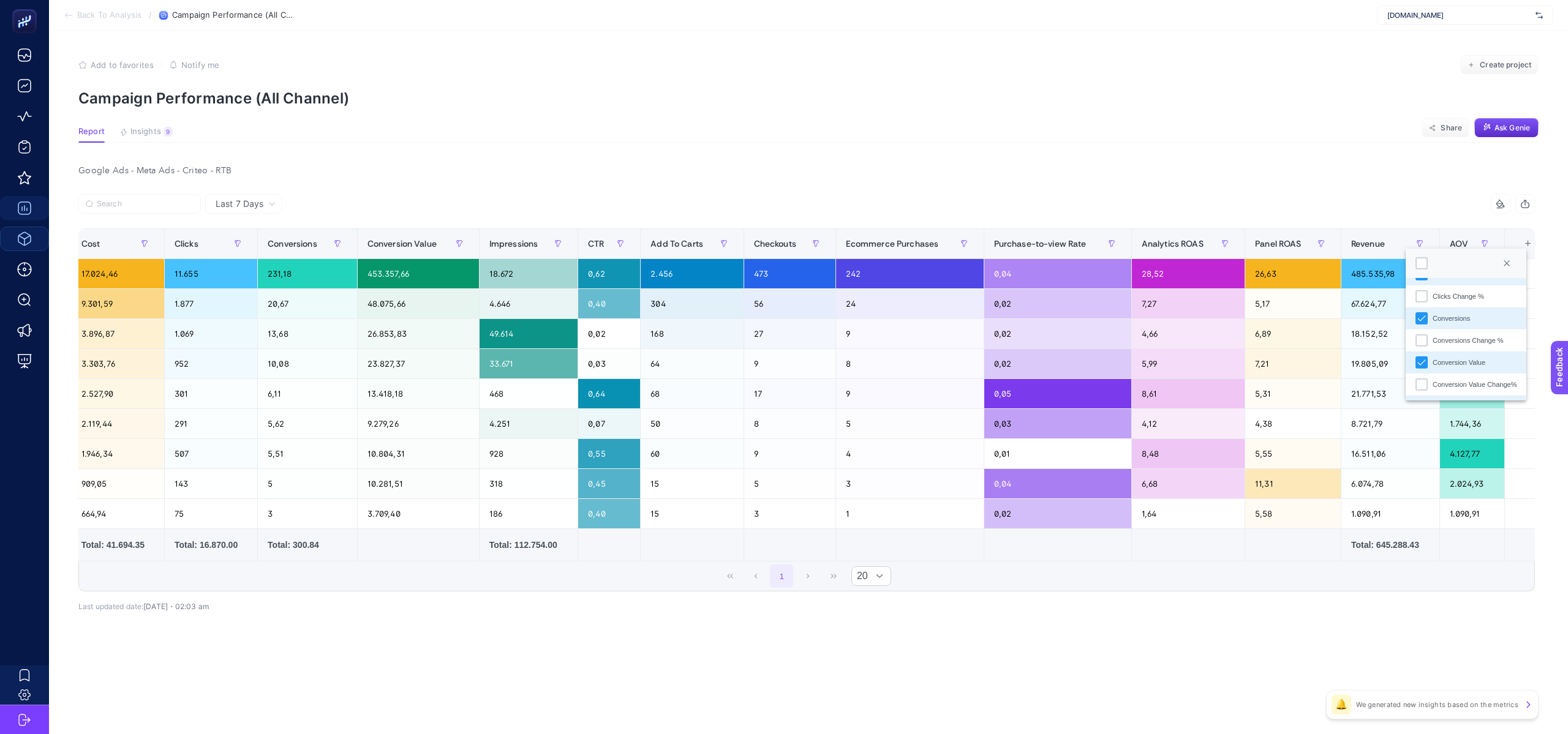
scroll to position [224, 0]
click at [1424, 320] on li "Conversions" at bounding box center [1466, 312] width 121 height 22
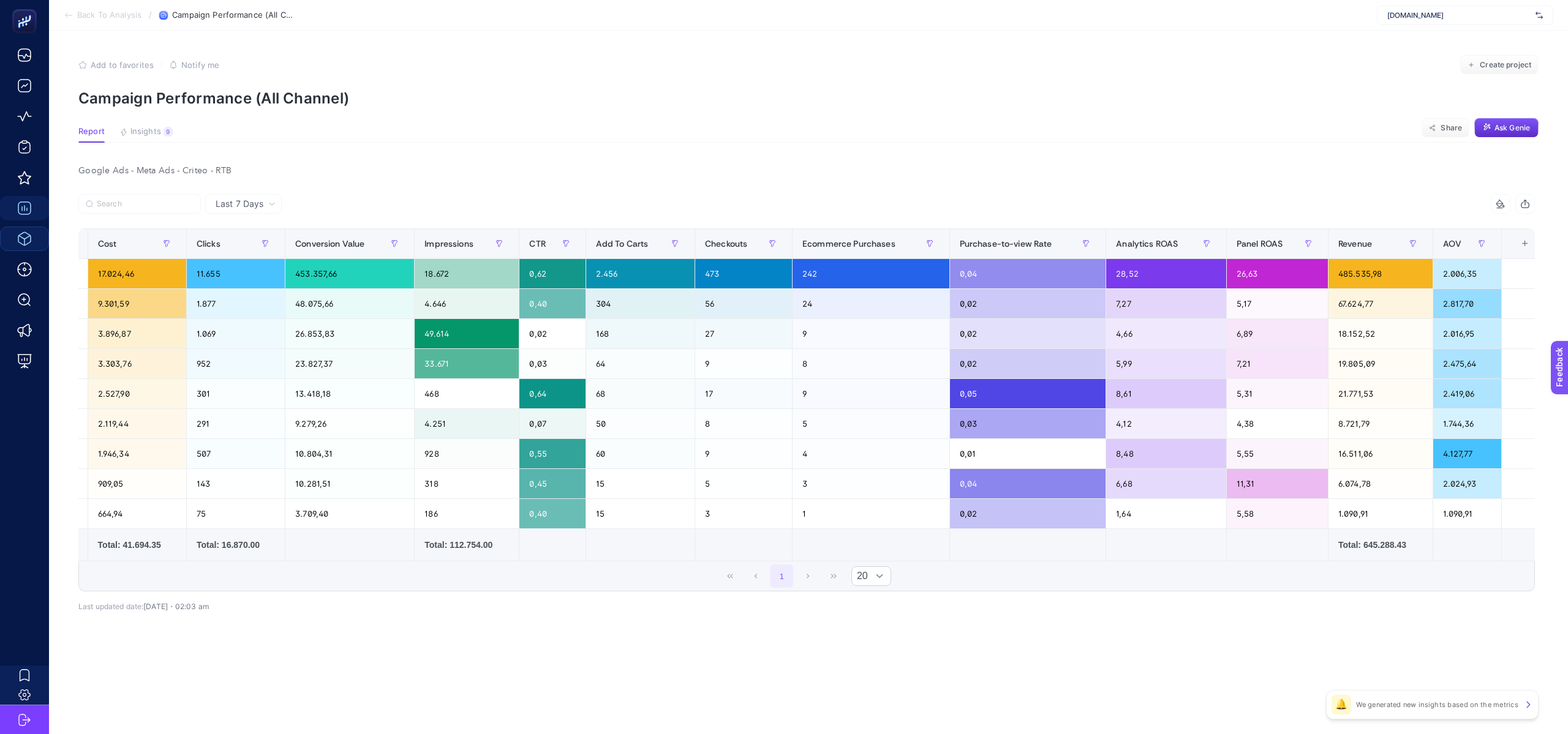
click at [1519, 243] on div "+" at bounding box center [1525, 244] width 24 height 10
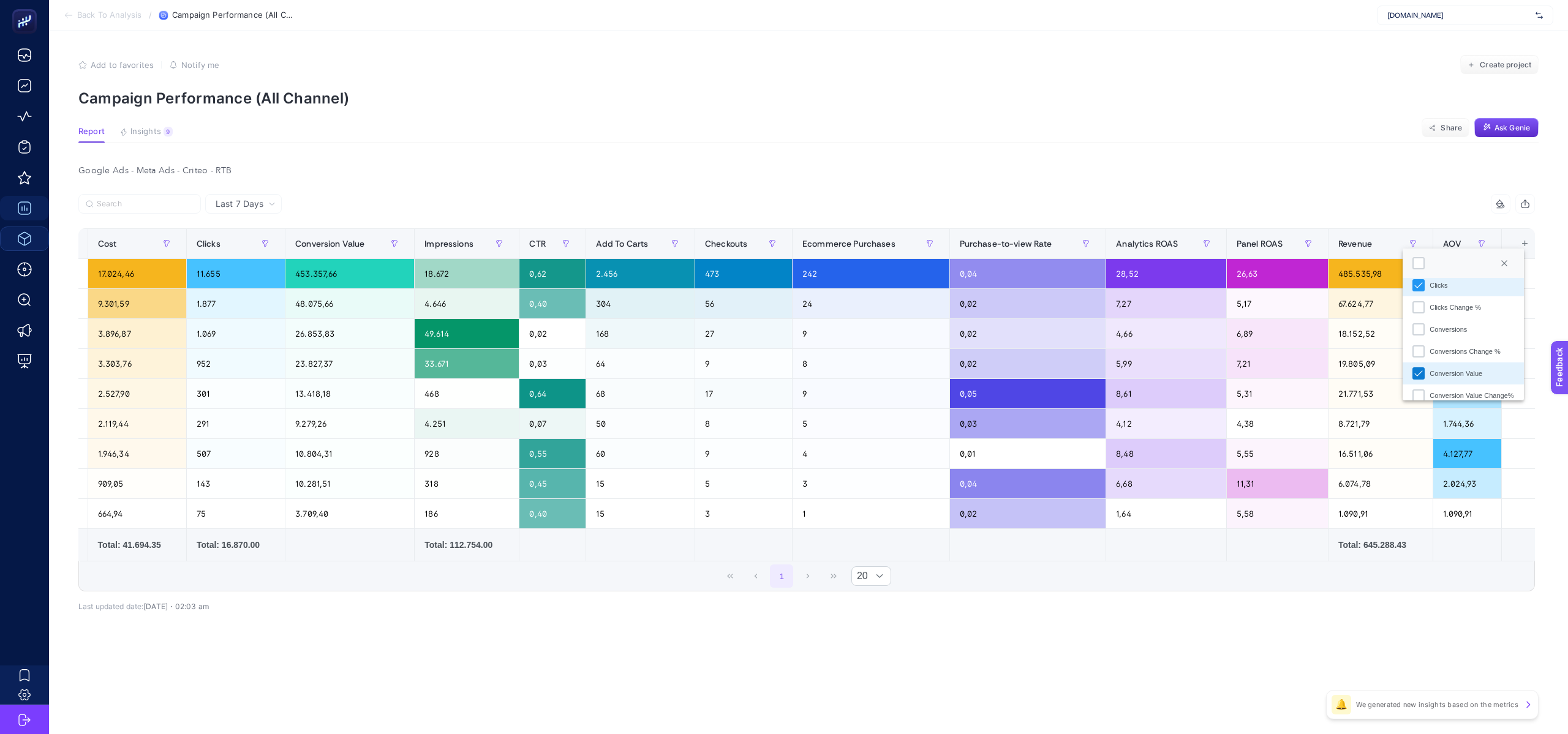
scroll to position [217, 0]
click at [1421, 364] on icon "Conversion Value" at bounding box center [1418, 363] width 8 height 8
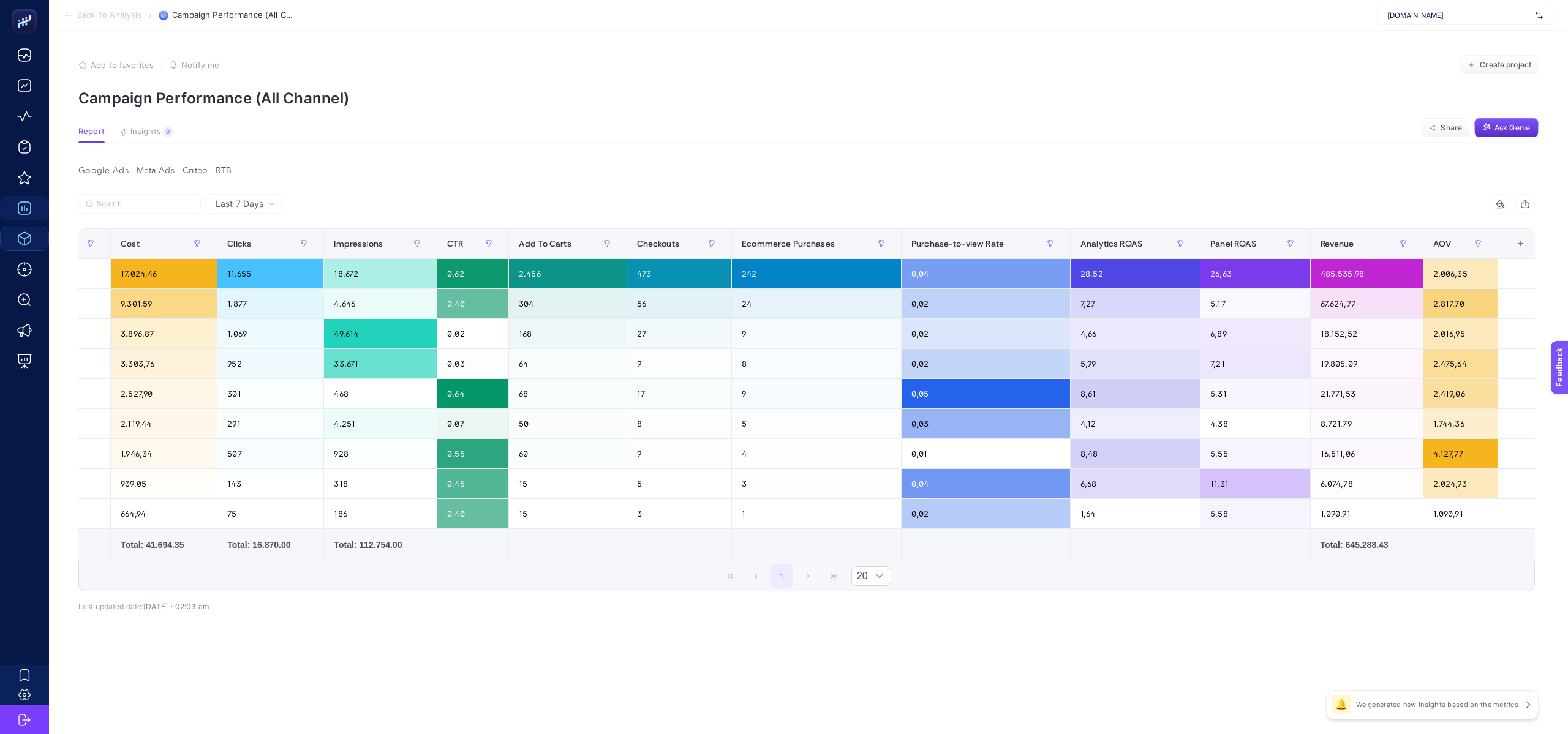
click at [1526, 239] on div "+" at bounding box center [1521, 244] width 24 height 10
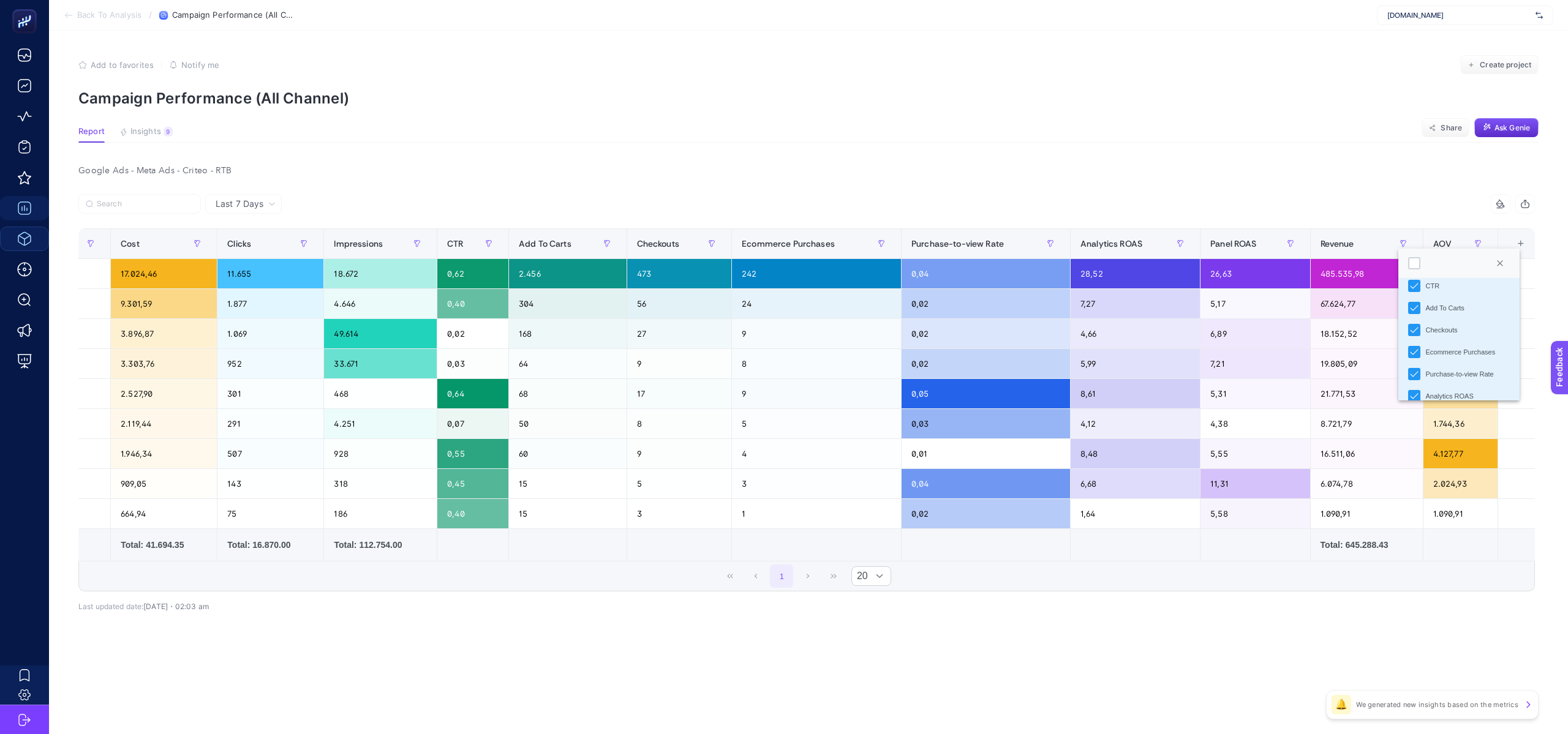
scroll to position [365, 0]
click at [1419, 327] on icon "Checkouts" at bounding box center [1414, 325] width 8 height 8
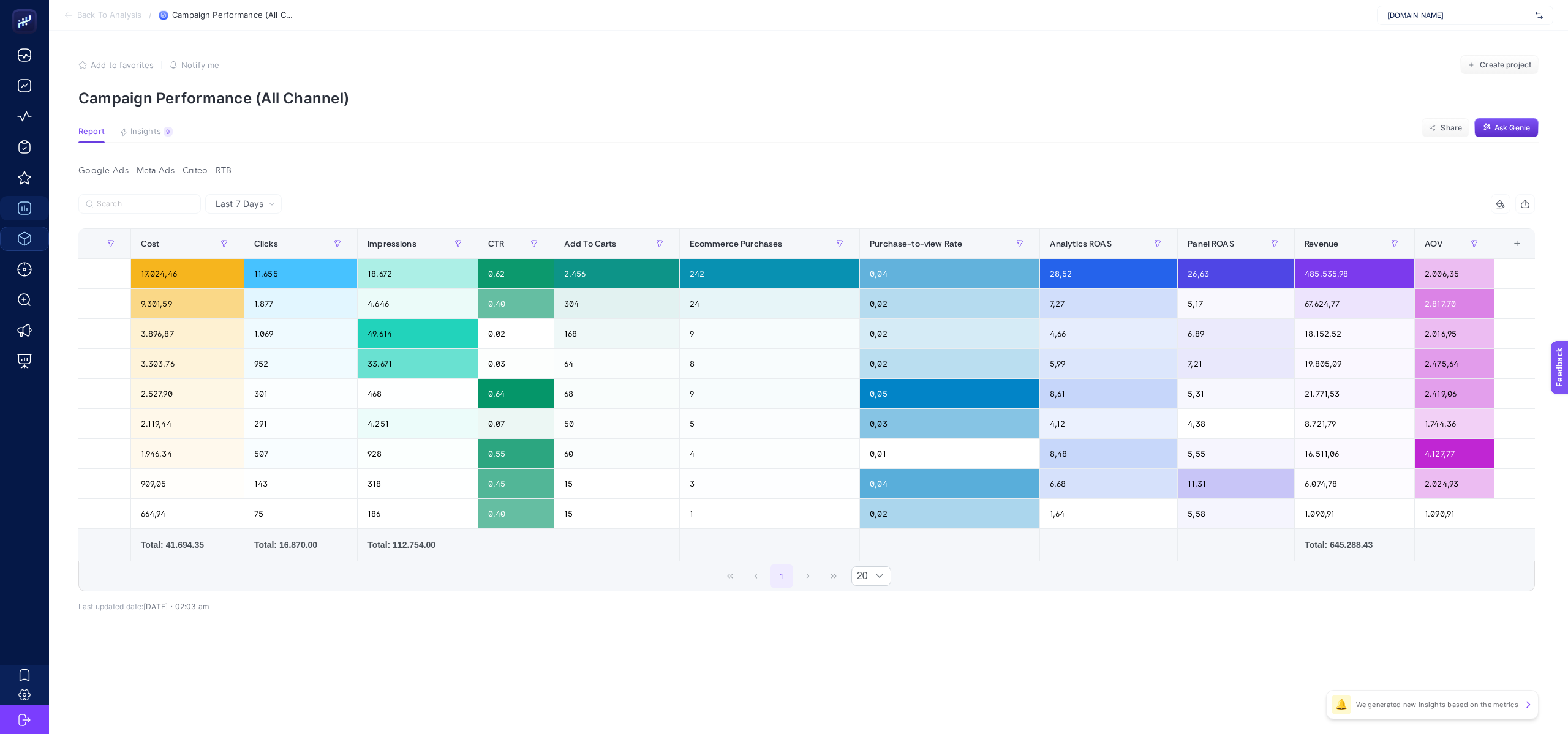
click at [1025, 185] on div "Google Ads - Meta Ads - Criteo - RTB Last 7 Days 14 items selected Campaign Cos…" at bounding box center [806, 413] width 1476 height 503
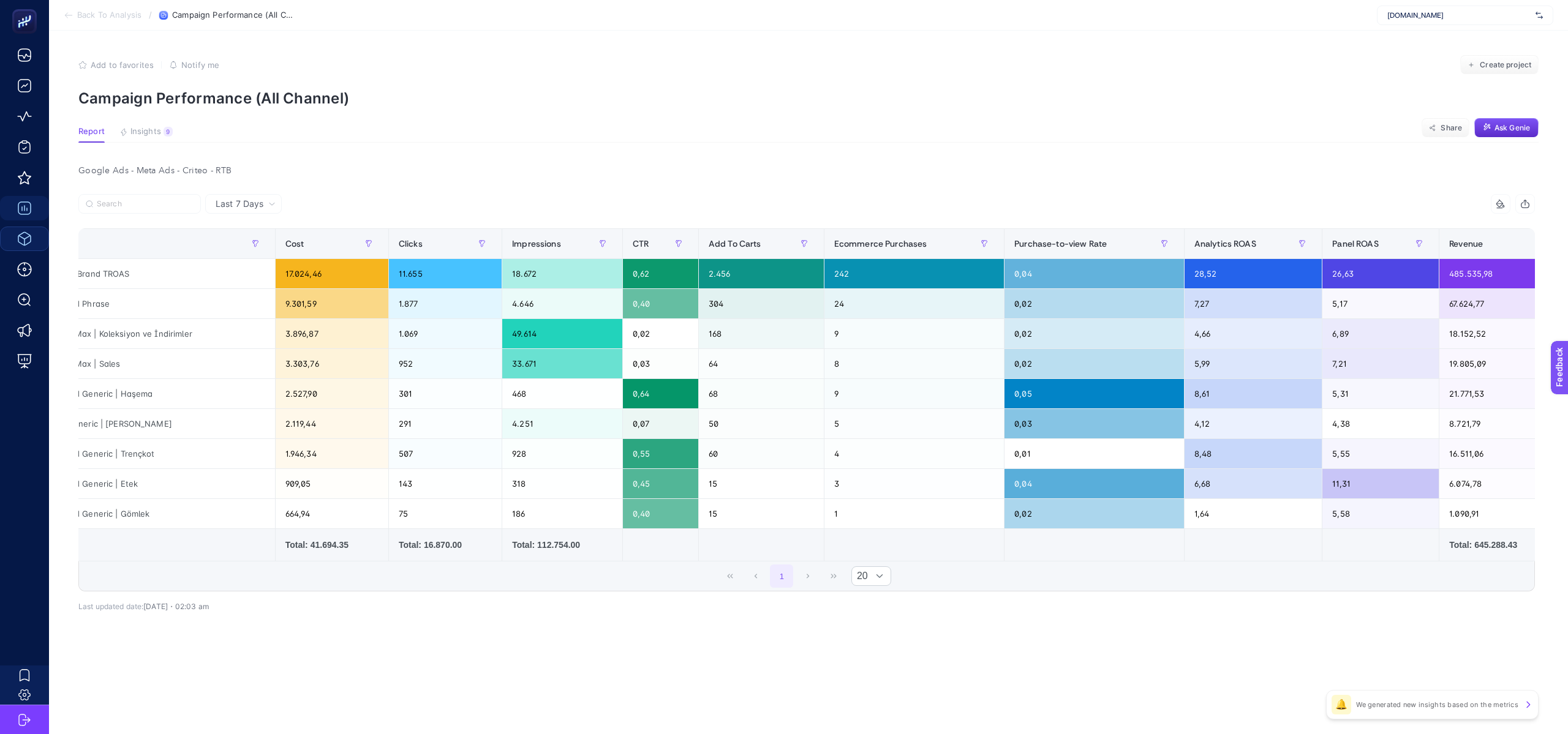
scroll to position [0, 301]
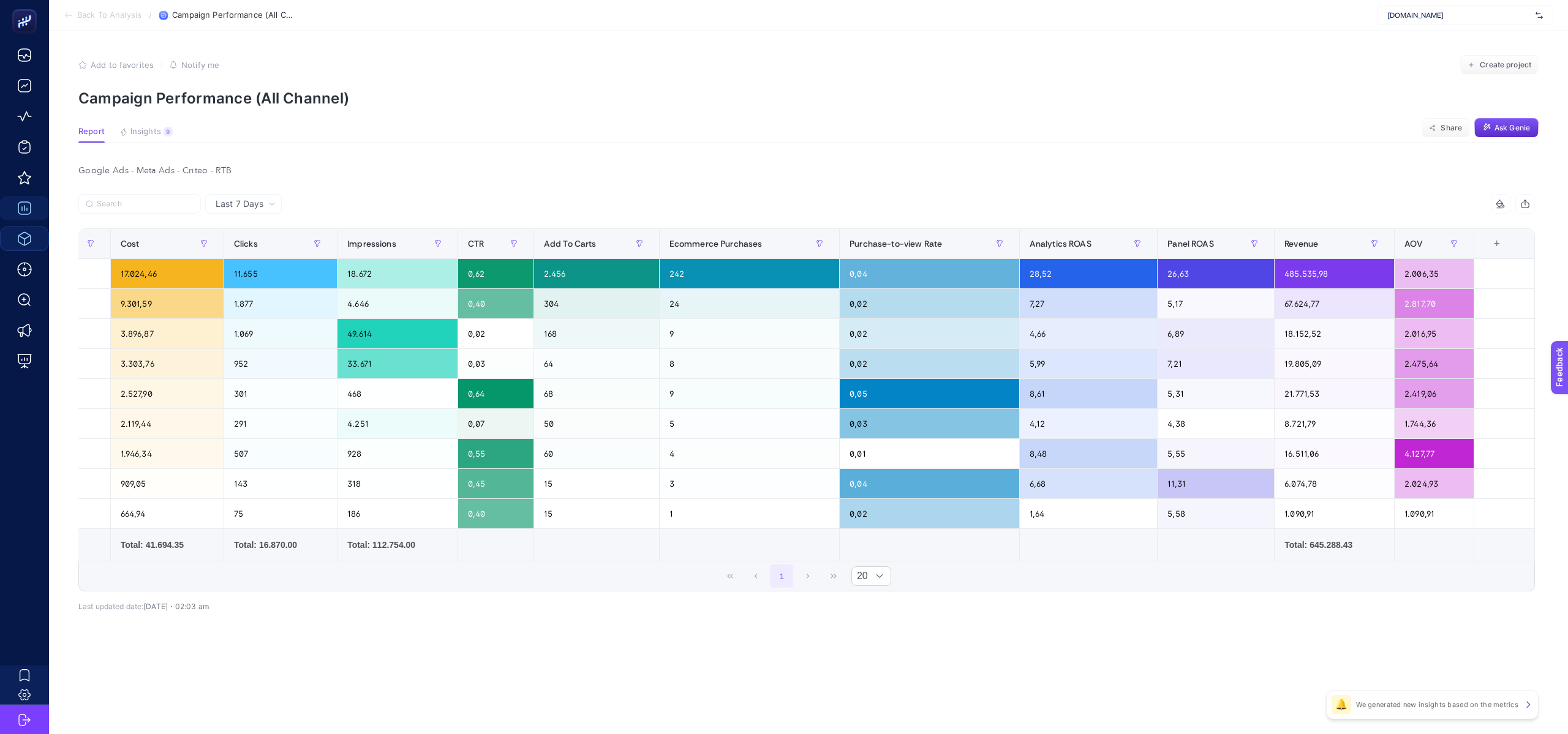
click at [1494, 248] on div "+" at bounding box center [1497, 244] width 24 height 10
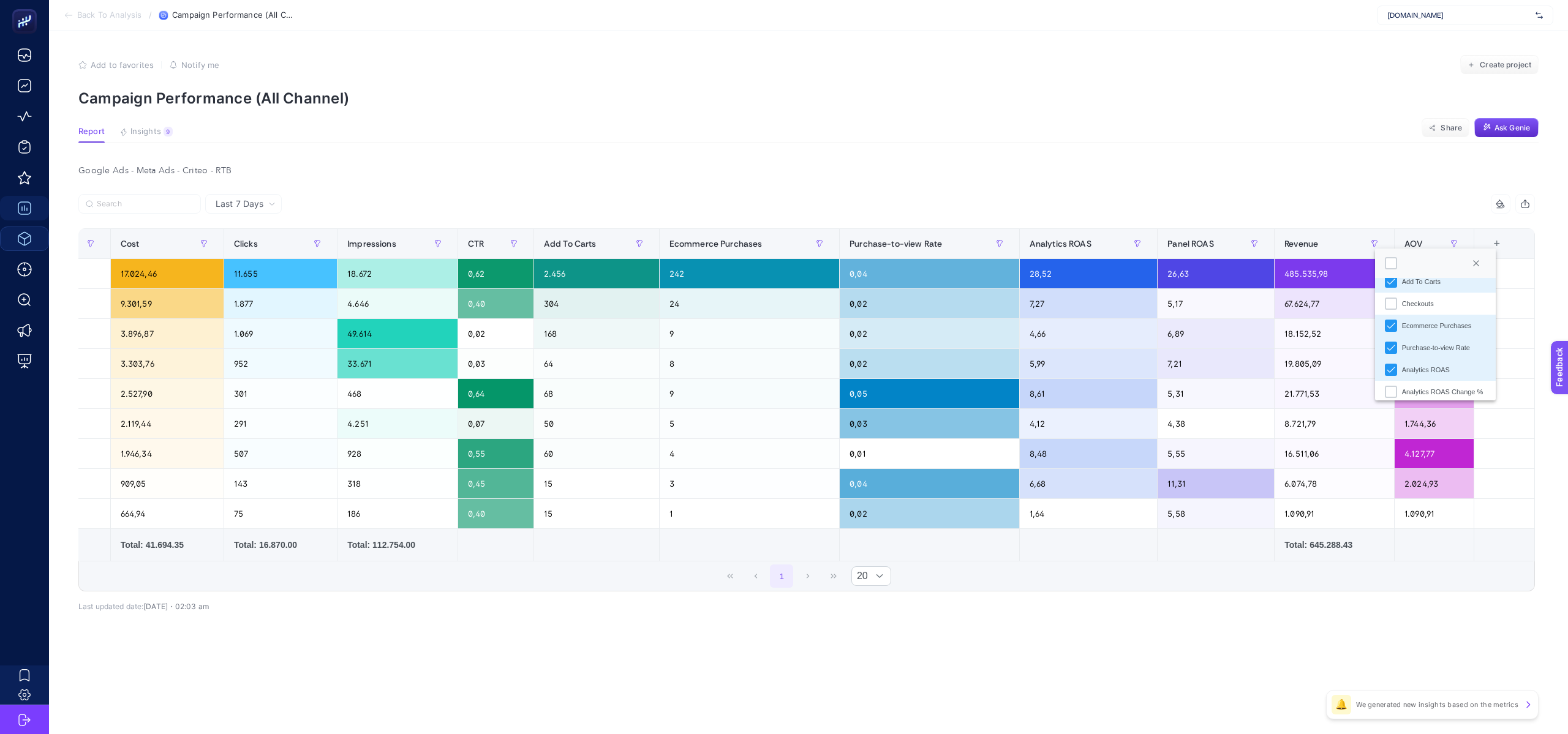
scroll to position [393, 0]
click at [1399, 341] on li "Purchase-to-view Rate" at bounding box center [1435, 342] width 121 height 22
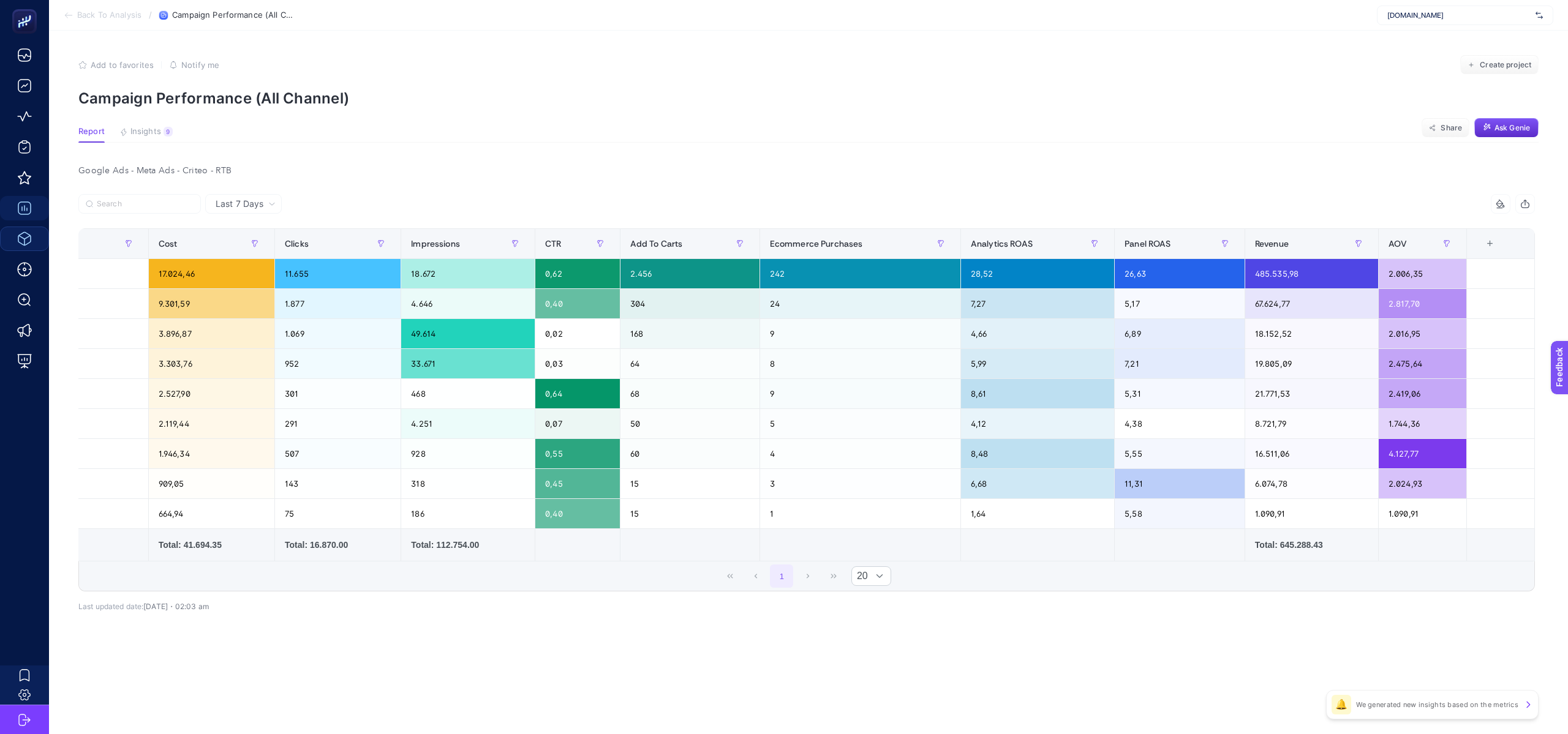
click at [1489, 245] on div "+" at bounding box center [1490, 244] width 24 height 10
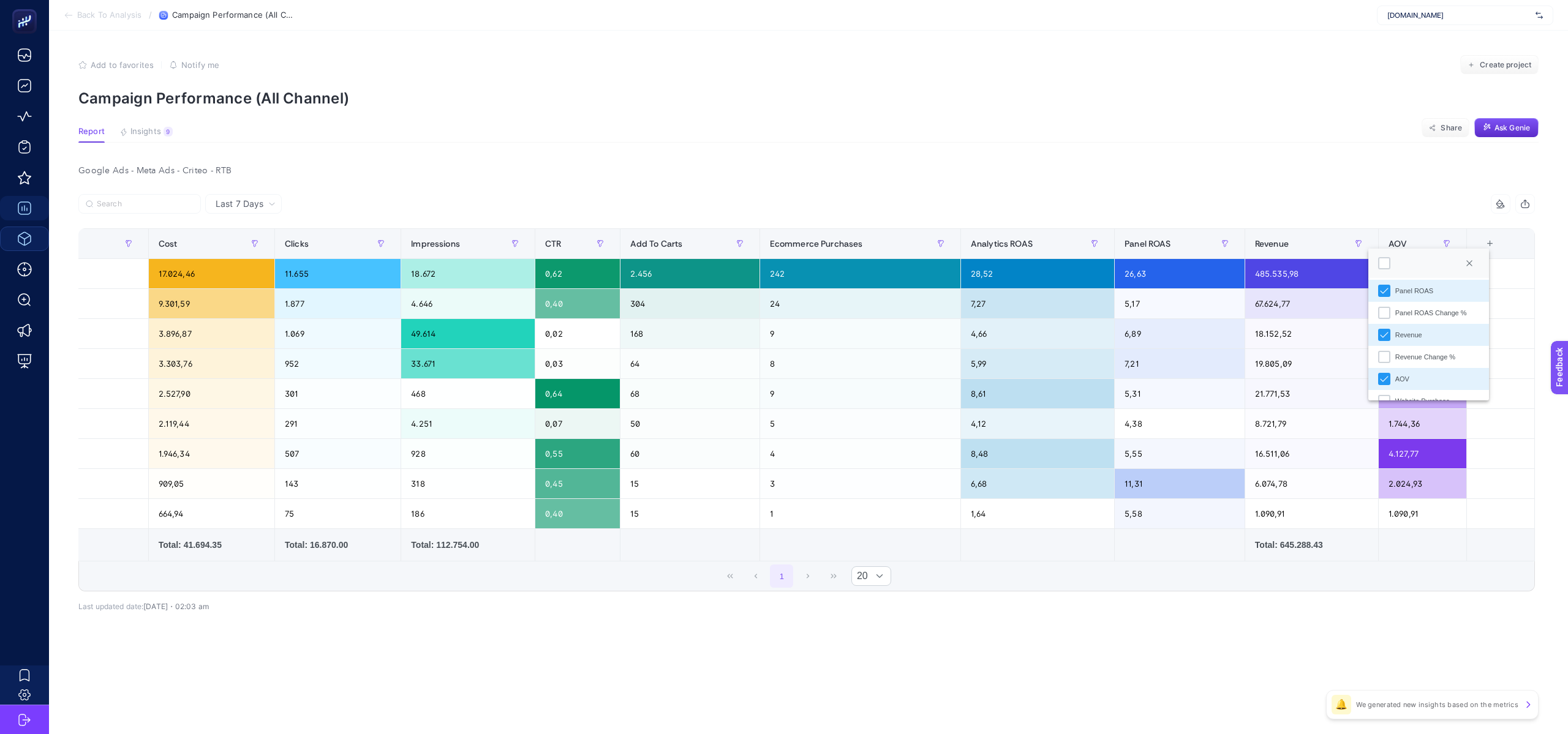
scroll to position [504, 0]
click at [1386, 304] on li "Panel ROAS" at bounding box center [1429, 297] width 121 height 22
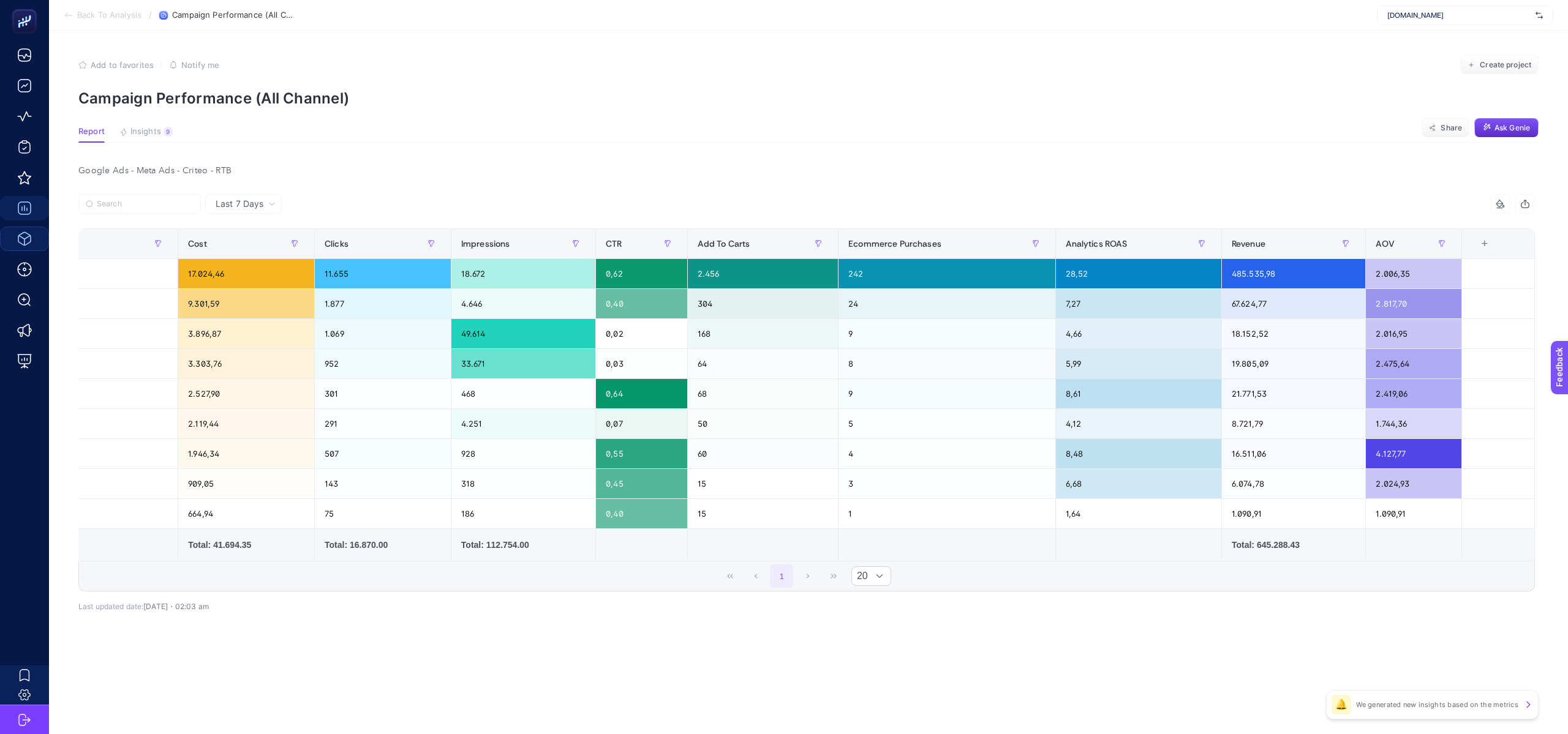
click at [1305, 185] on div "Google Ads - Meta Ads - Criteo - RTB Last 7 Days 14 items selected Campaign Cos…" at bounding box center [806, 413] width 1476 height 503
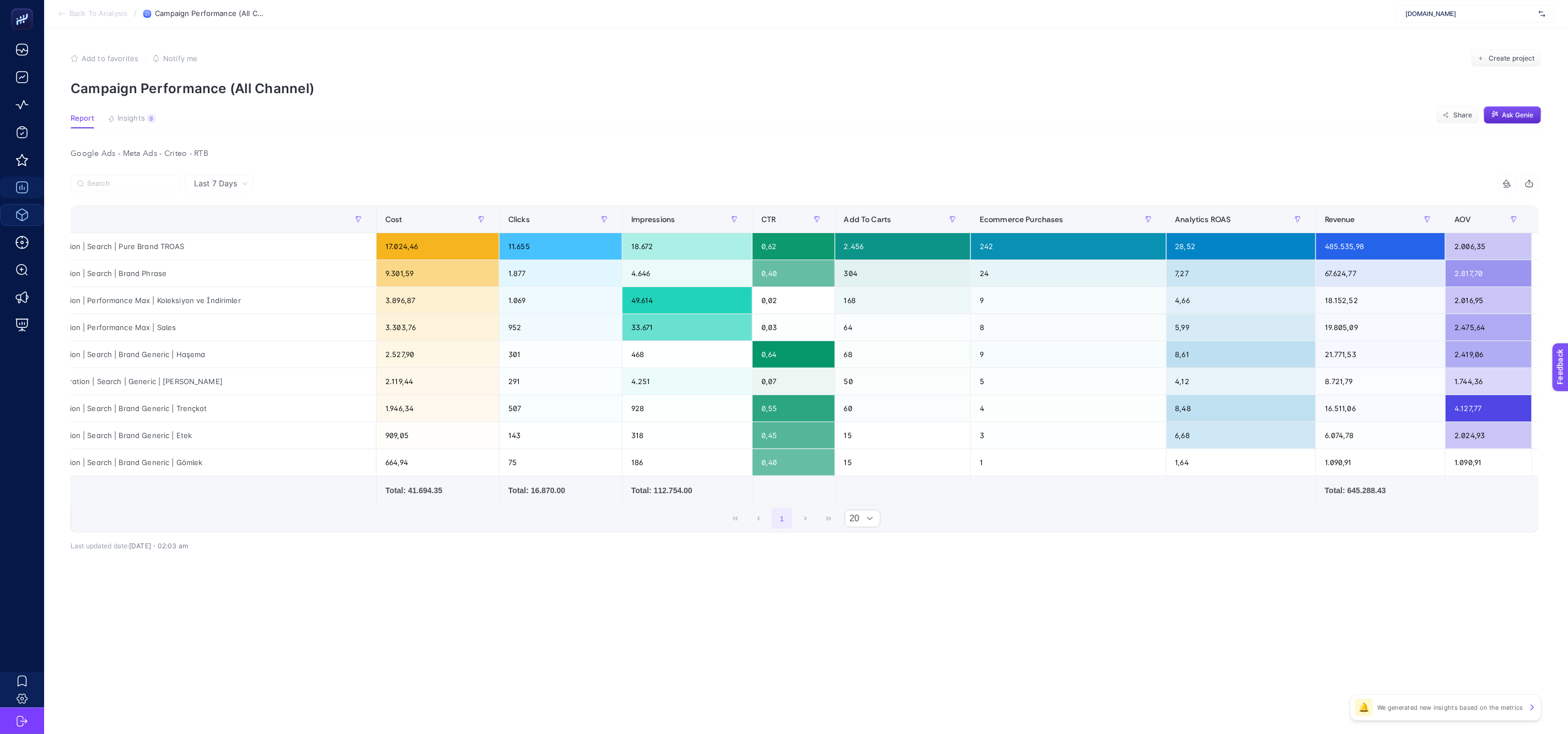
scroll to position [0, 0]
